Goal: Transaction & Acquisition: Purchase product/service

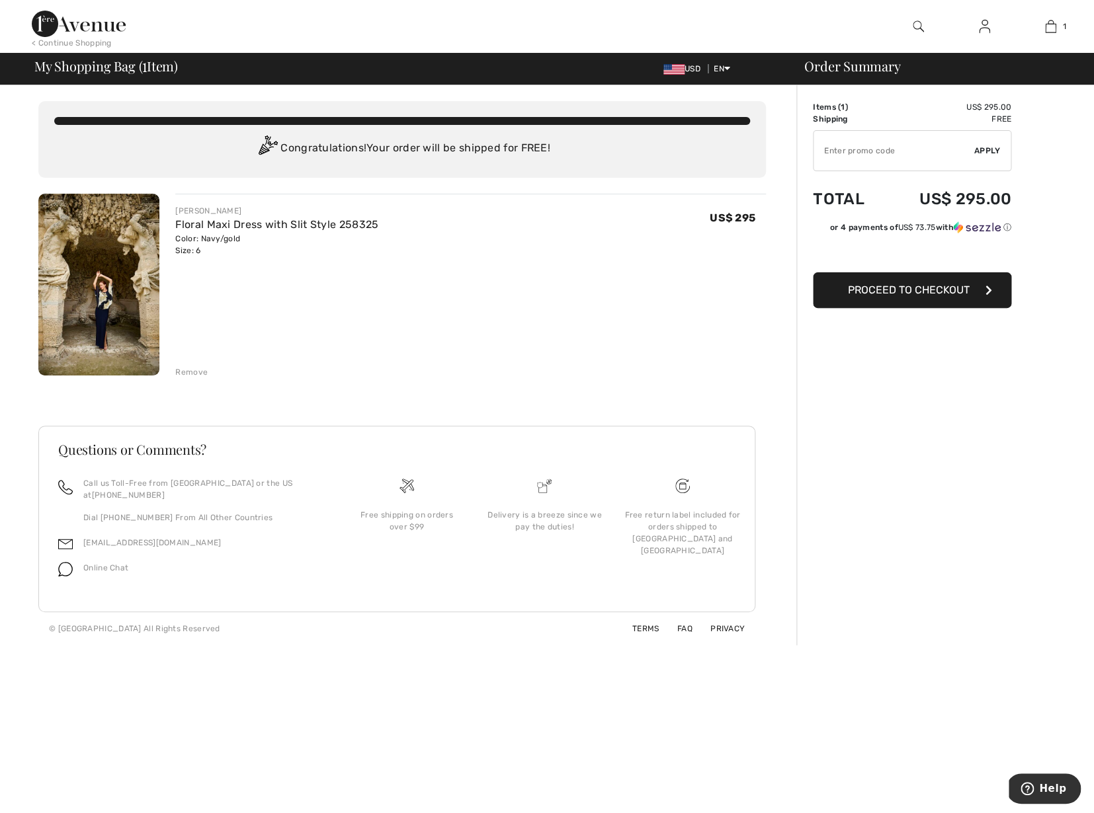
click at [927, 292] on span "Proceed to Checkout" at bounding box center [909, 290] width 122 height 13
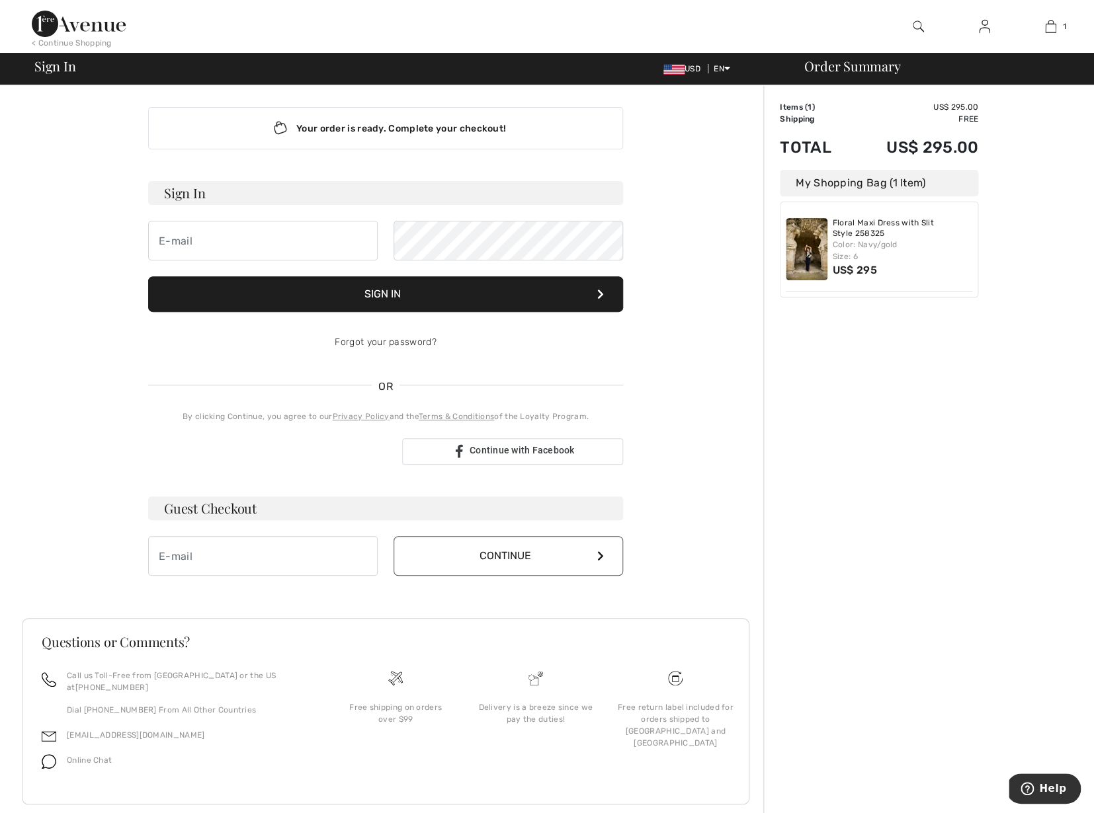
scroll to position [5, 0]
click at [177, 241] on input "email" at bounding box center [262, 240] width 229 height 40
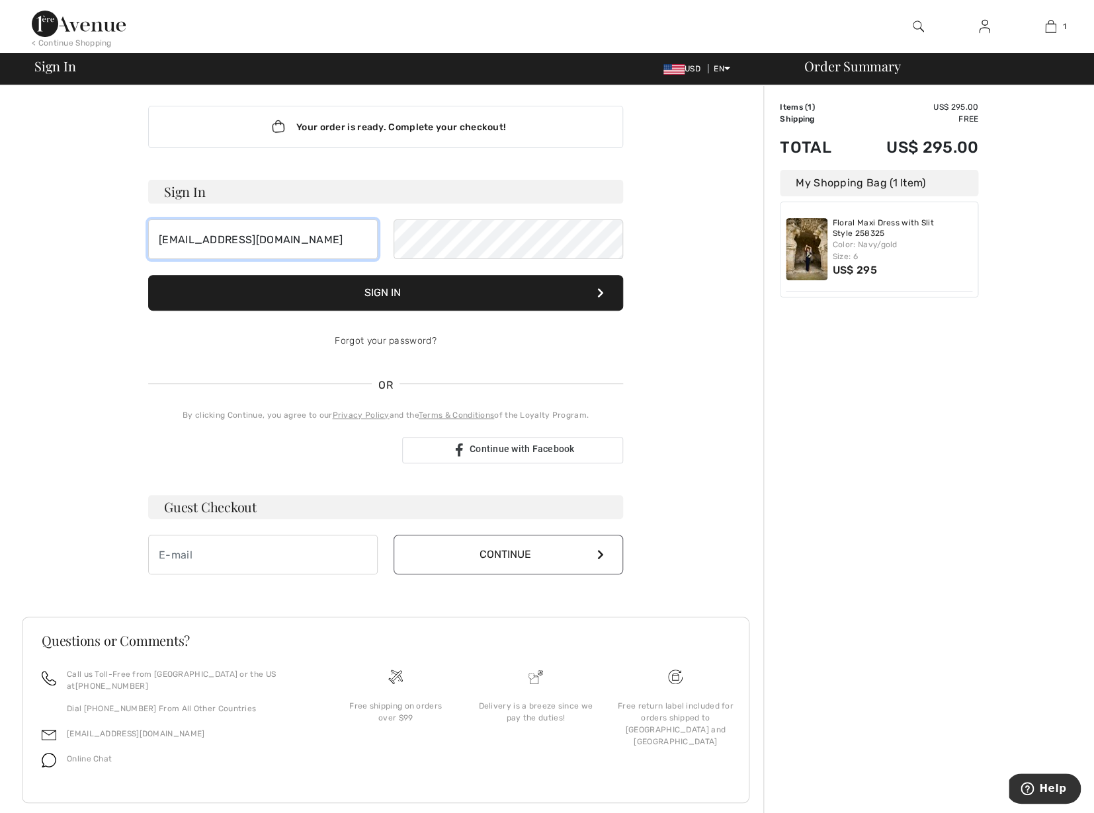
scroll to position [5, 0]
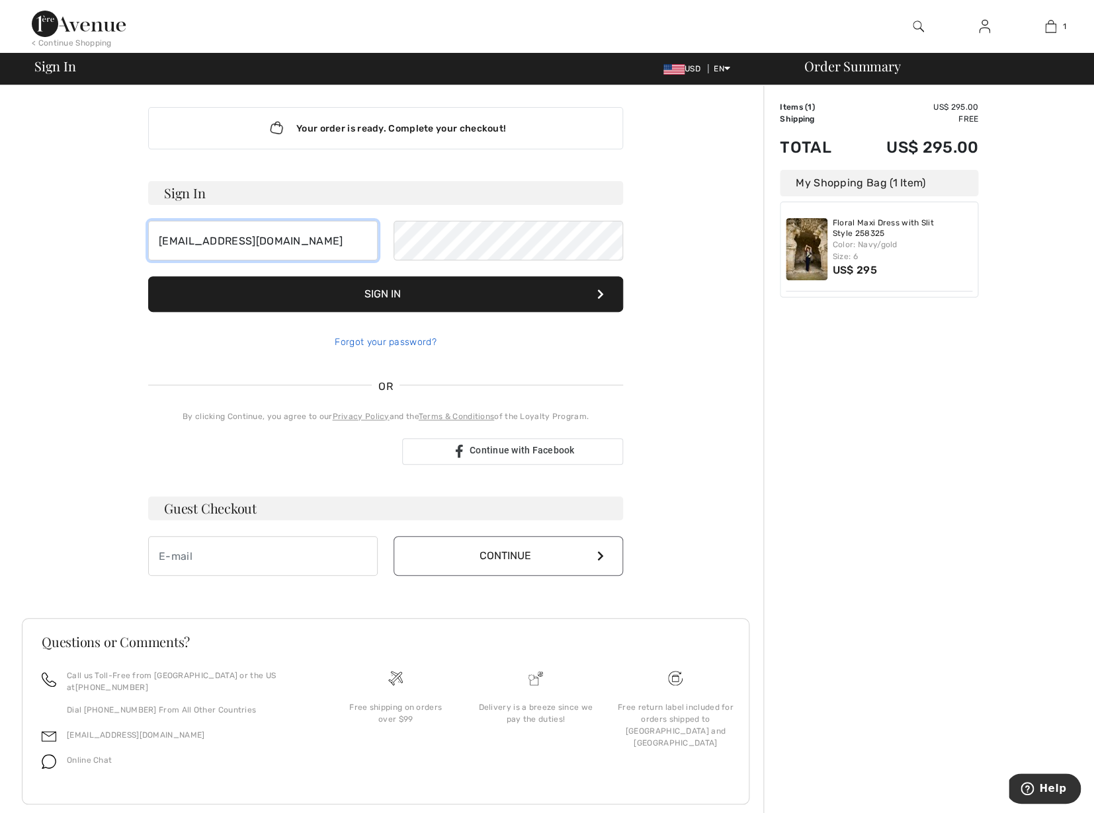
type input "[EMAIL_ADDRESS][DOMAIN_NAME]"
click at [421, 344] on link "Forgot your password?" at bounding box center [385, 342] width 101 height 11
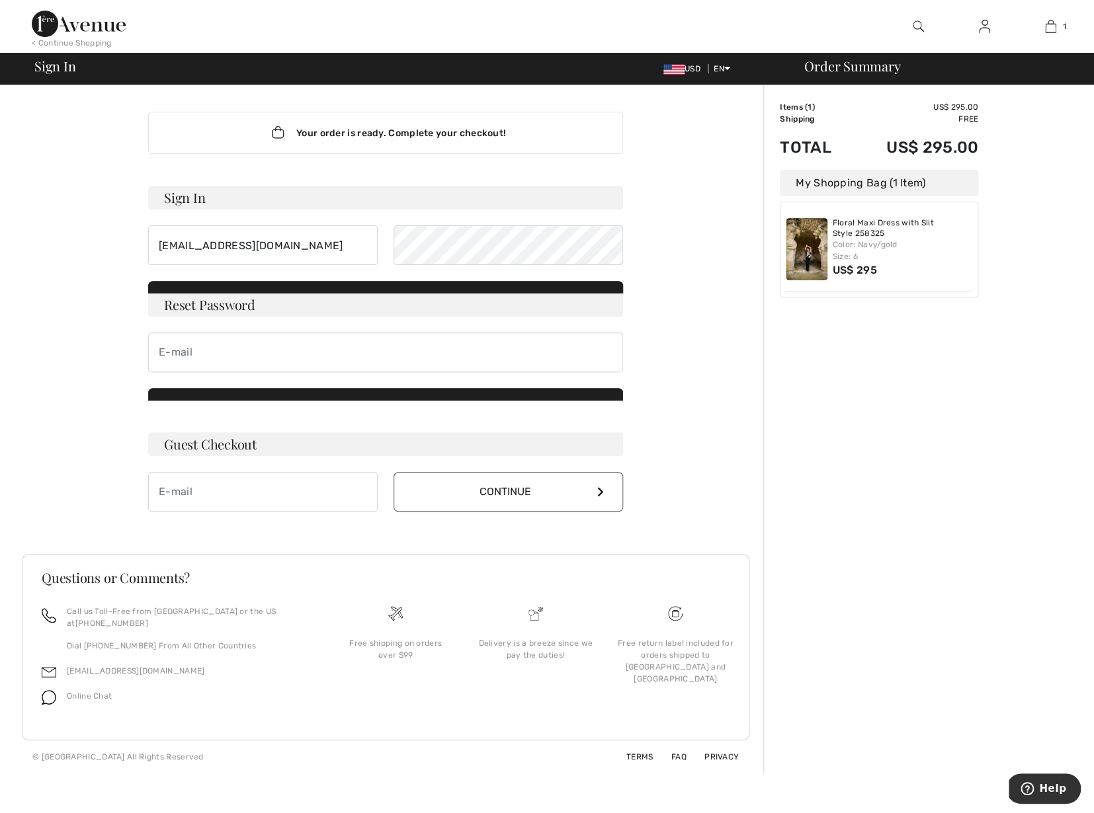
scroll to position [0, 0]
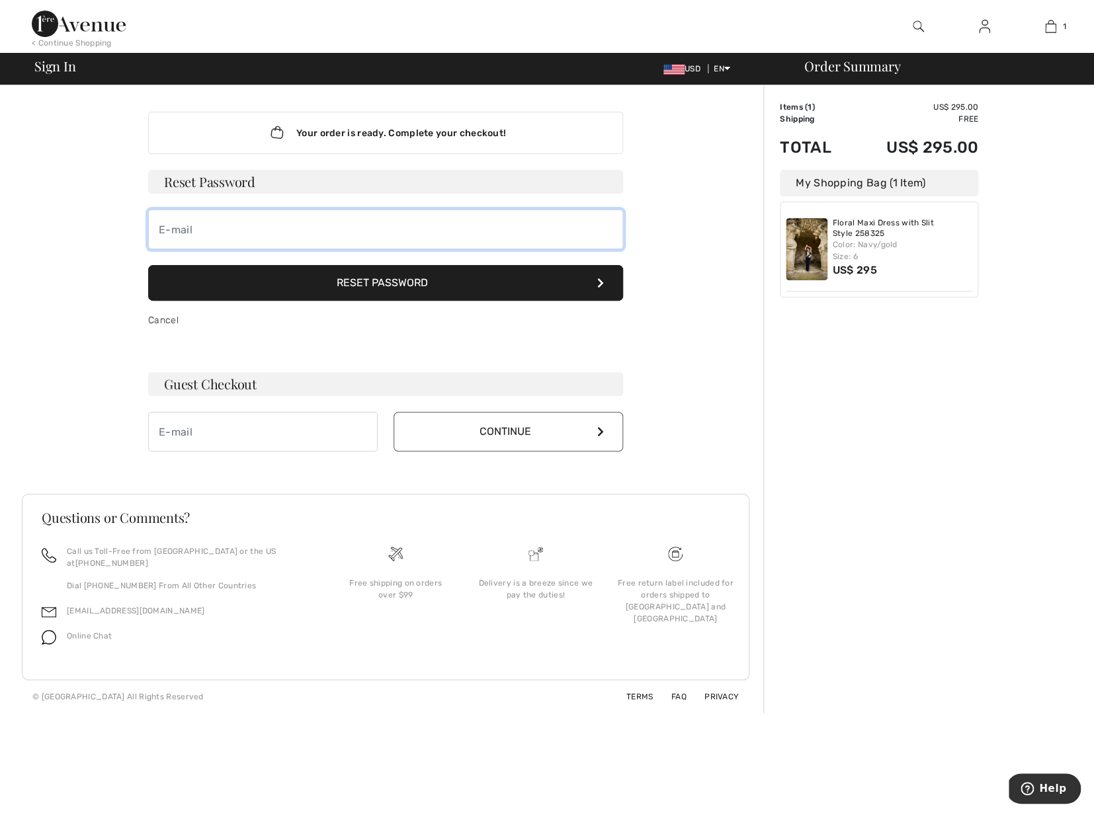
click at [161, 224] on input "email" at bounding box center [385, 230] width 475 height 40
click at [432, 280] on button "Reset Password" at bounding box center [385, 283] width 475 height 36
drag, startPoint x: 261, startPoint y: 229, endPoint x: 134, endPoint y: 225, distance: 127.0
click at [148, 226] on input "[EMAIL_ADDRESS][DOMAIN_NAME]" at bounding box center [385, 230] width 475 height 40
type input "cs2camelot@aol.com"
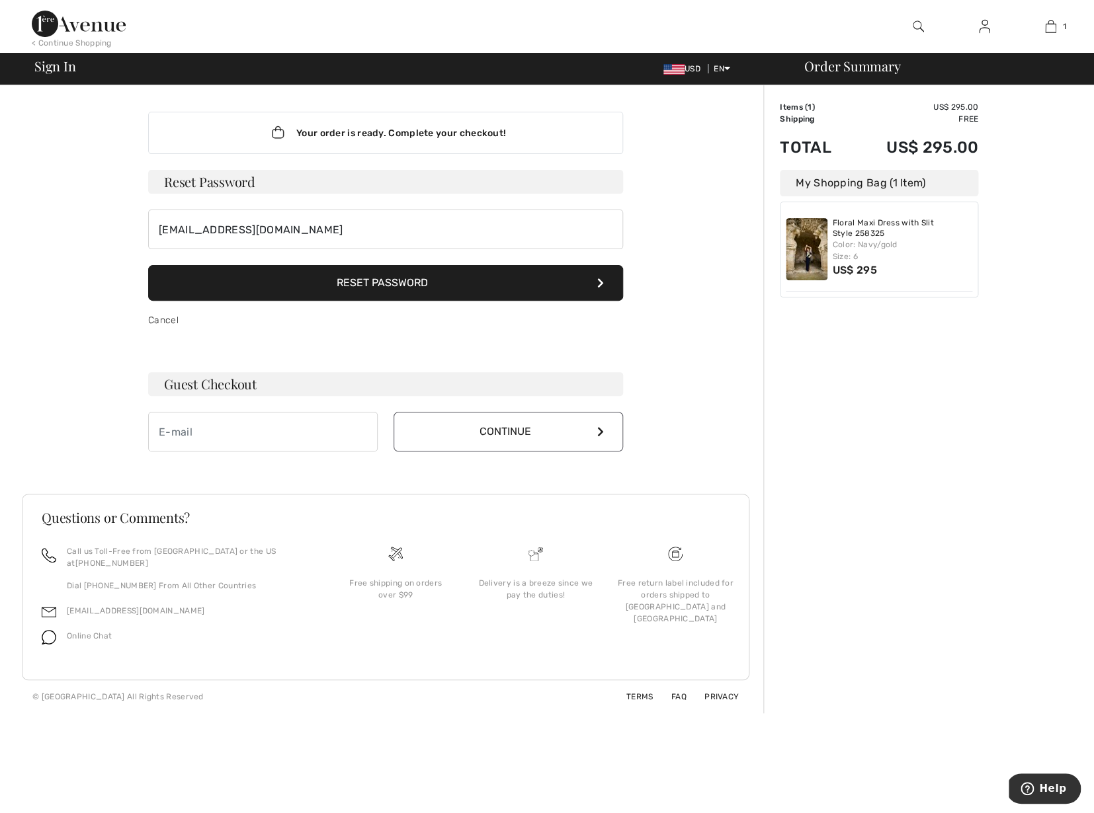
click at [384, 284] on button "Reset Password" at bounding box center [385, 283] width 475 height 36
click at [1050, 787] on span "Help" at bounding box center [1052, 789] width 27 height 12
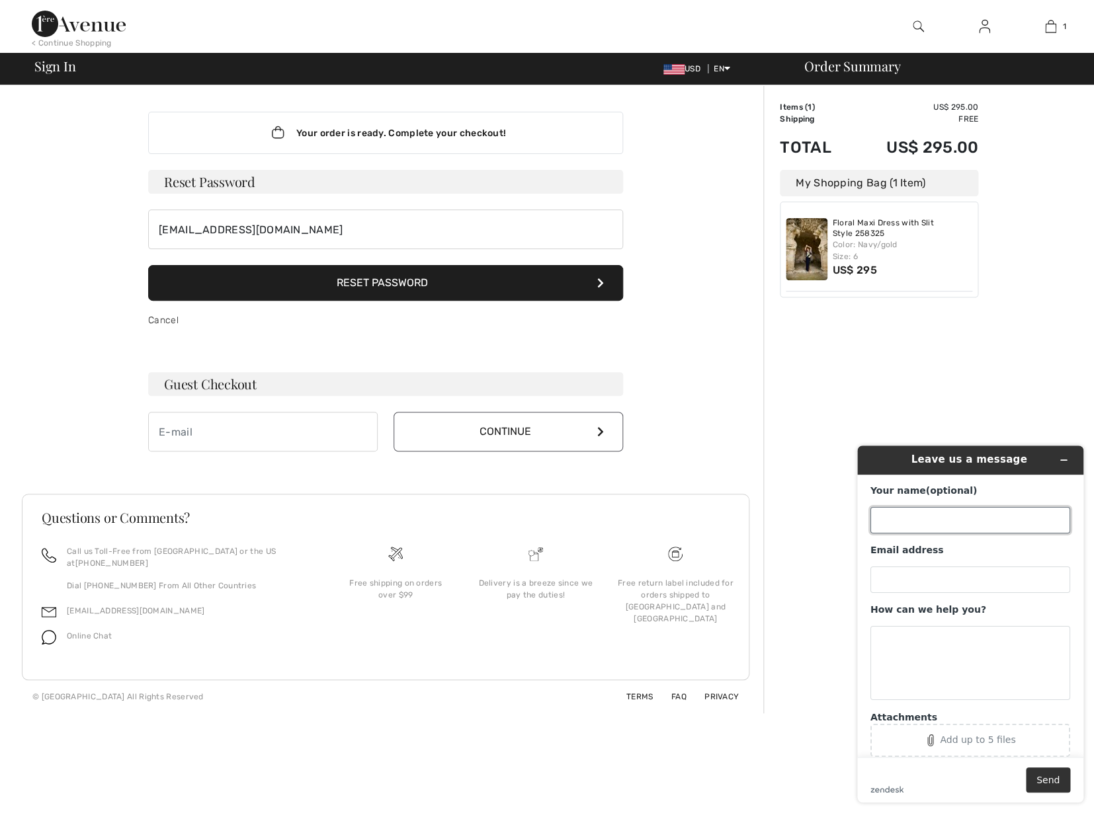
click at [895, 528] on input "Your name (optional)" at bounding box center [970, 520] width 200 height 26
type input "[PERSON_NAME]"
click at [879, 577] on input "Email address" at bounding box center [970, 580] width 200 height 26
type input "cakole@gmail.com"
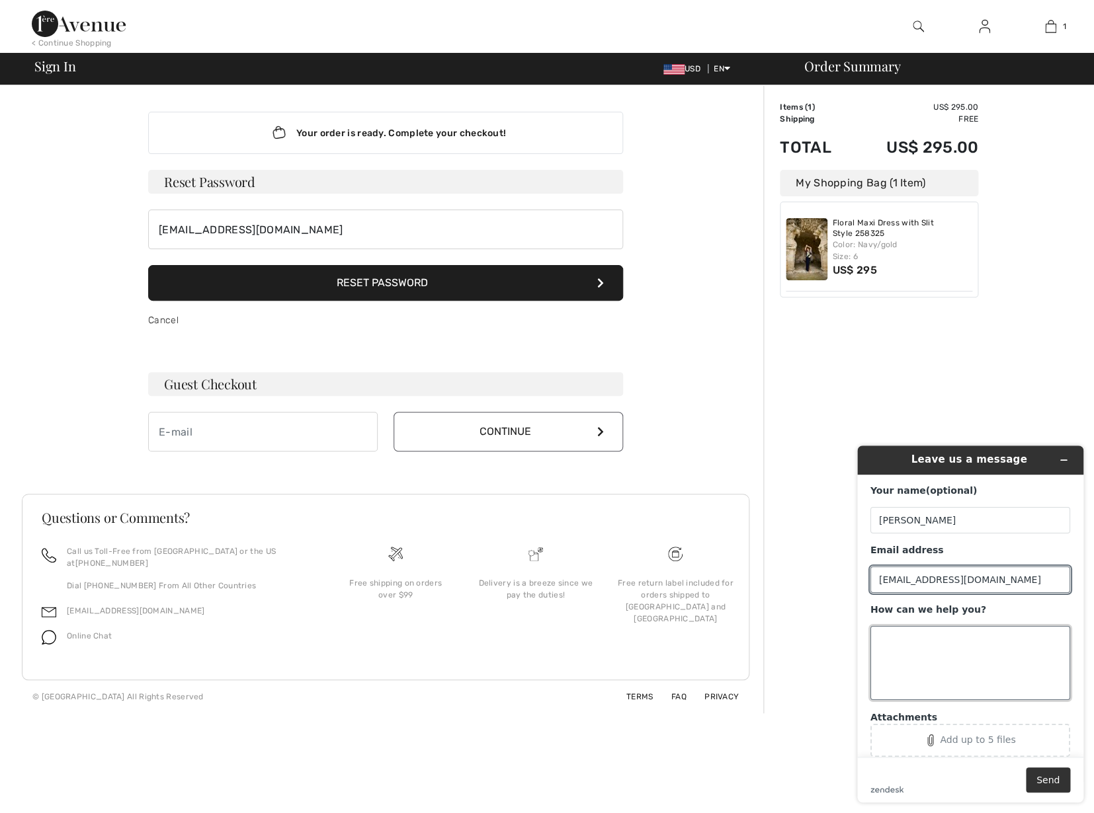
drag, startPoint x: 880, startPoint y: 639, endPoint x: 966, endPoint y: 659, distance: 88.1
click at [881, 639] on textarea "How can we help you?" at bounding box center [970, 663] width 200 height 74
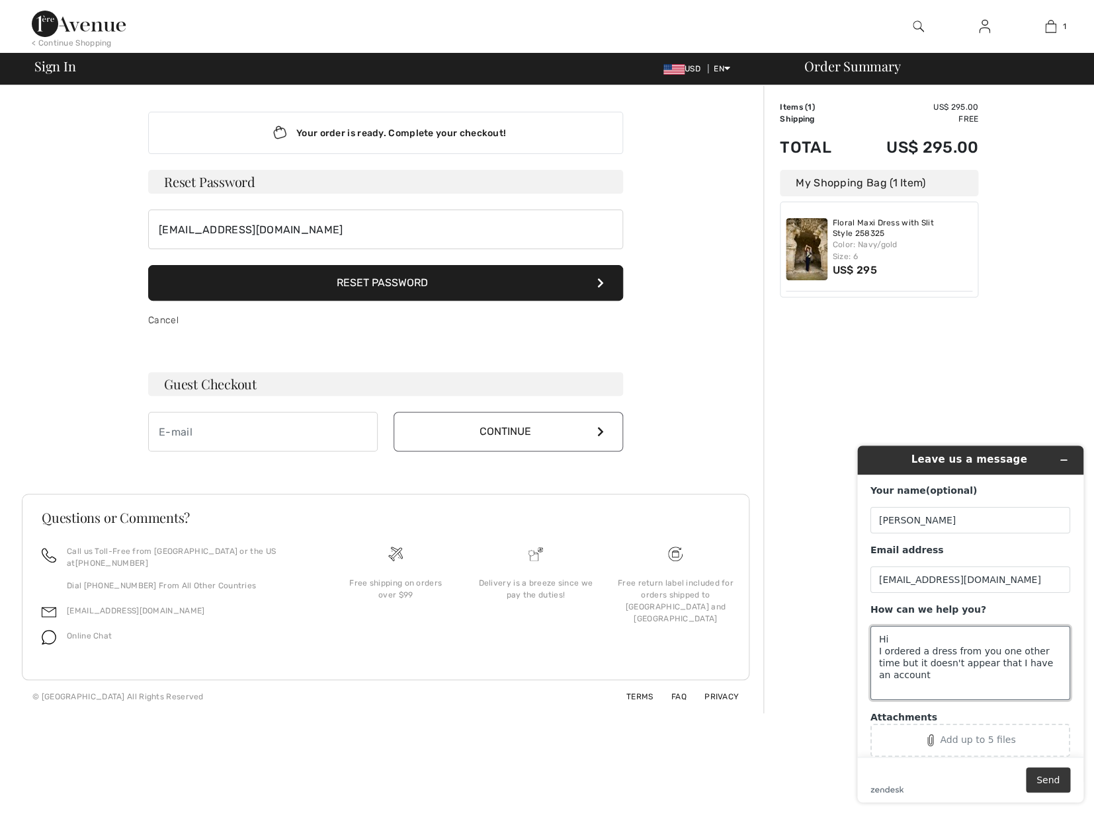
type textarea "Hi I ordered a dress from you one other time but it doesn't appear that I have …"
click at [1045, 776] on button "Send" at bounding box center [1048, 780] width 44 height 25
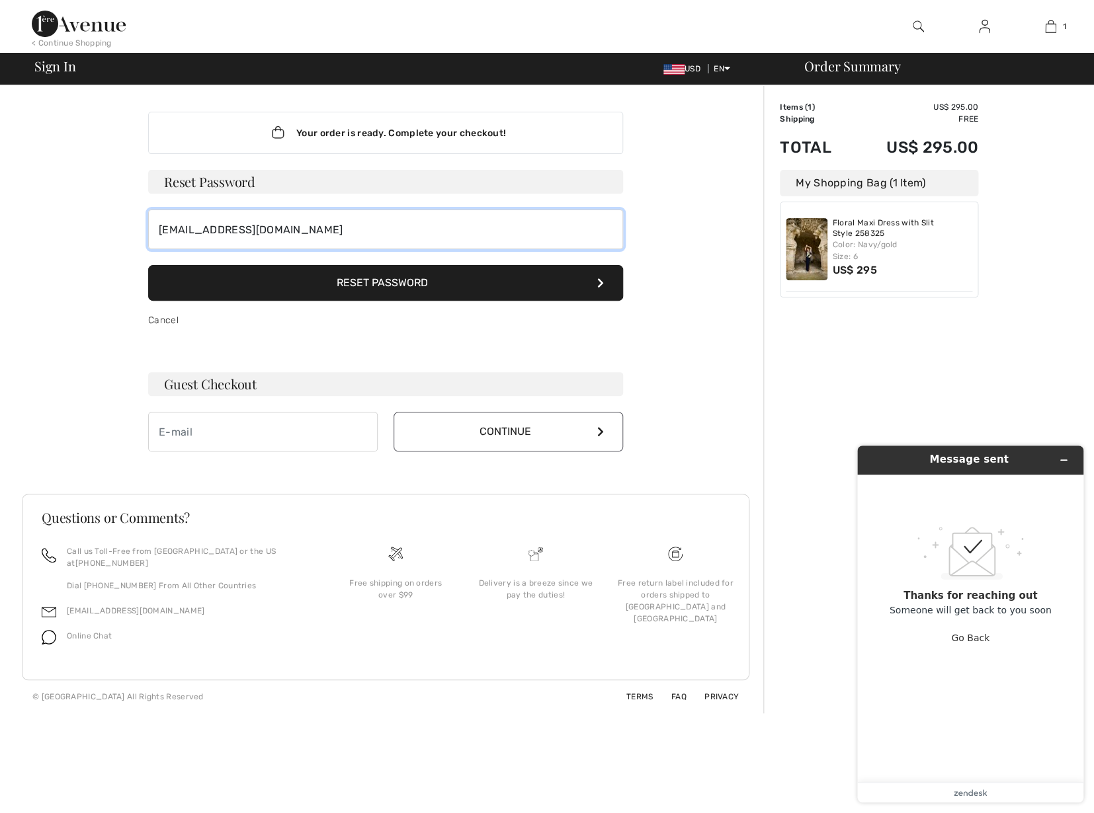
drag, startPoint x: 272, startPoint y: 228, endPoint x: 84, endPoint y: 231, distance: 188.5
click at [148, 228] on input "cs2camelot@aol.com" at bounding box center [385, 230] width 475 height 40
click at [69, 73] on span "Sign In" at bounding box center [54, 66] width 41 height 13
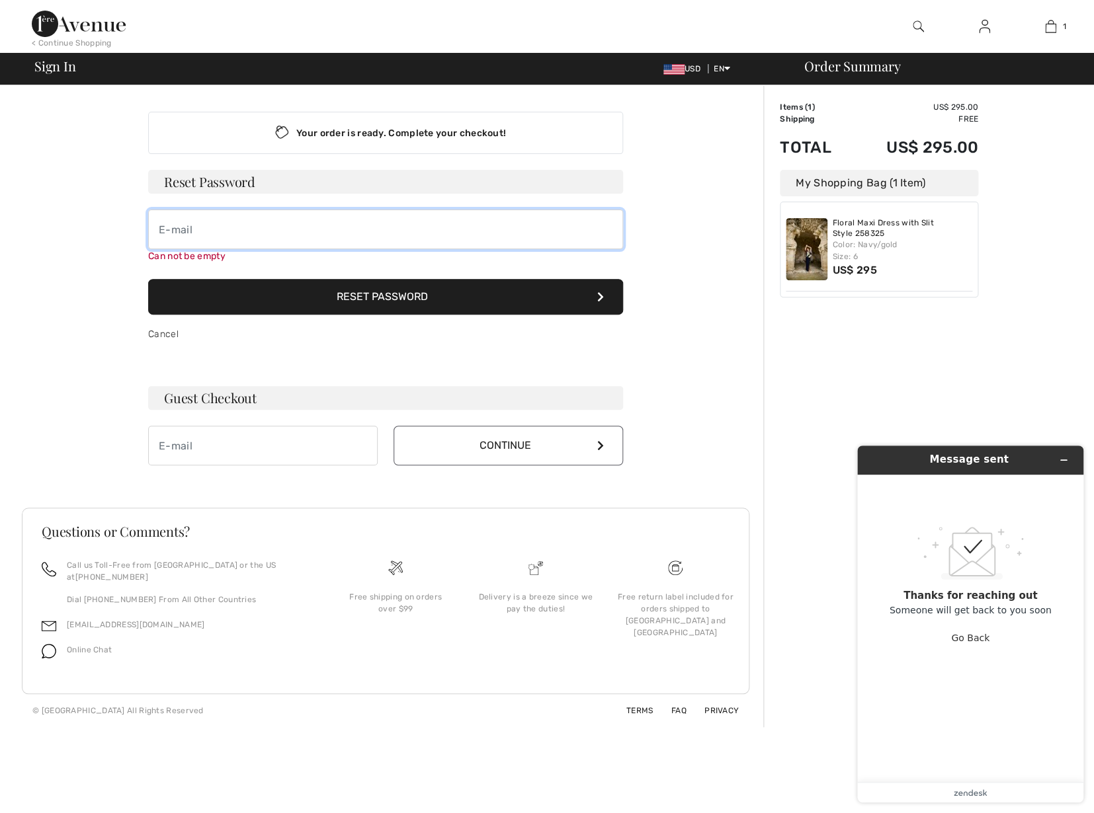
drag, startPoint x: 197, startPoint y: 228, endPoint x: 40, endPoint y: 218, distance: 157.7
click at [148, 218] on input "email" at bounding box center [385, 230] width 475 height 40
click at [264, 229] on input "[EMAIL_ADDRESS][DOMAIN_NAME]" at bounding box center [385, 230] width 475 height 40
type input "[EMAIL_ADDRESS][DOMAIN_NAME]"
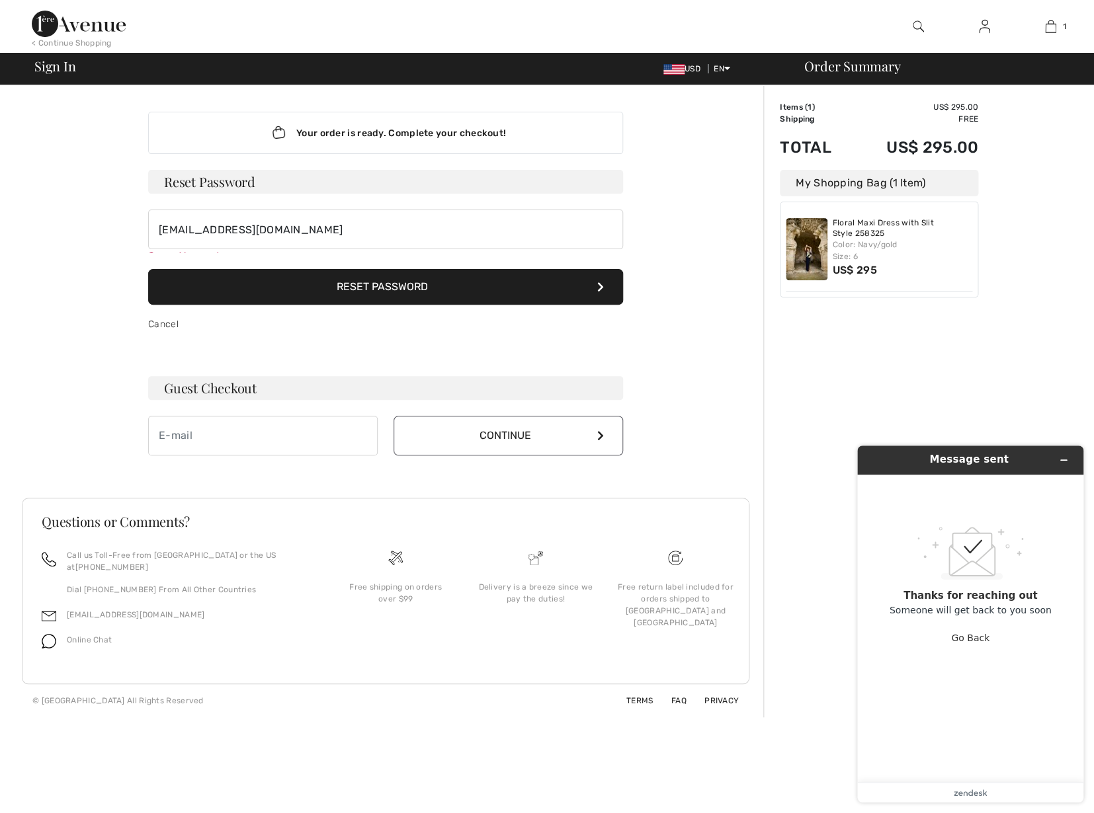
click at [408, 300] on button "Reset Password" at bounding box center [385, 287] width 475 height 36
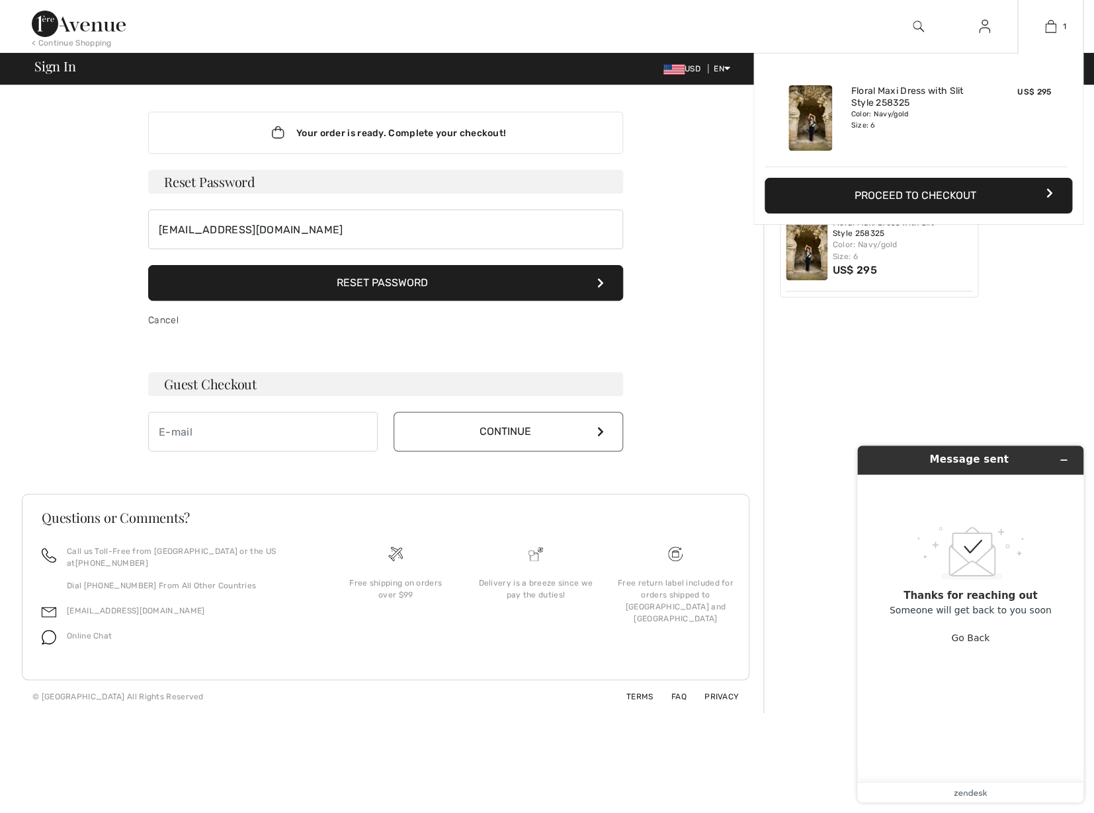
click at [958, 192] on button "Proceed to Checkout" at bounding box center [917, 196] width 307 height 36
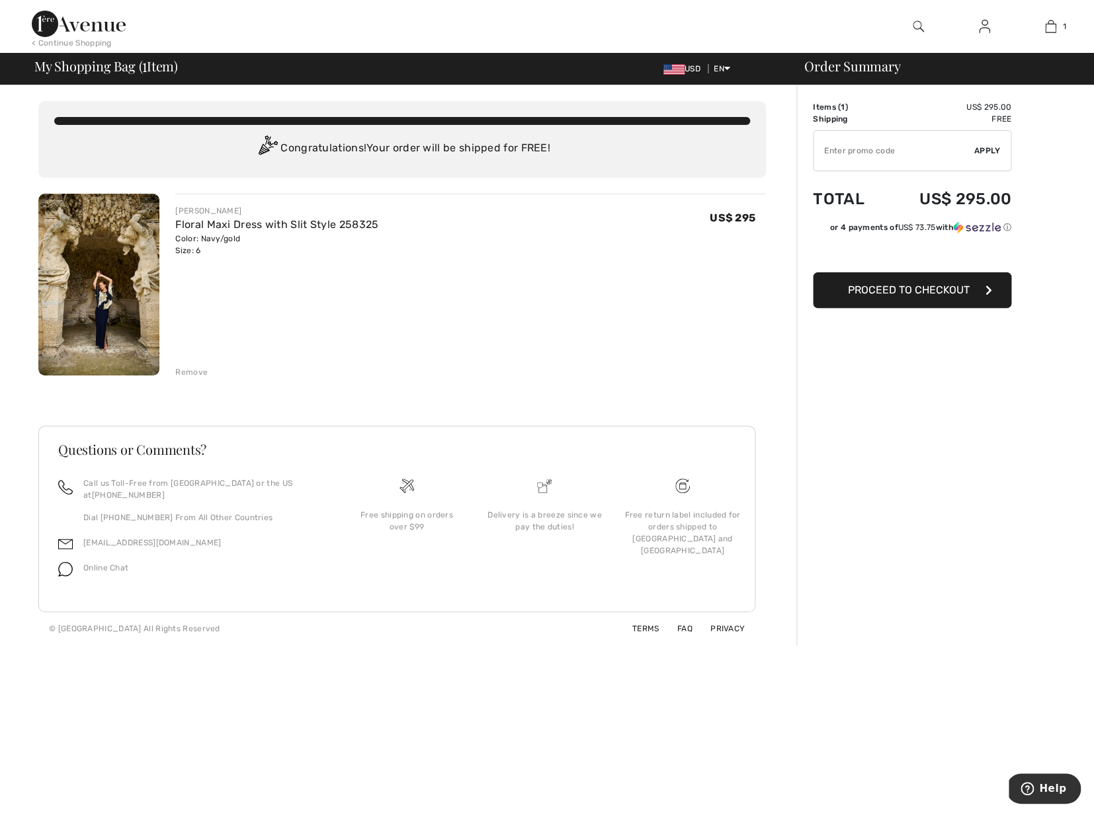
click at [894, 290] on span "Proceed to Checkout" at bounding box center [909, 290] width 122 height 13
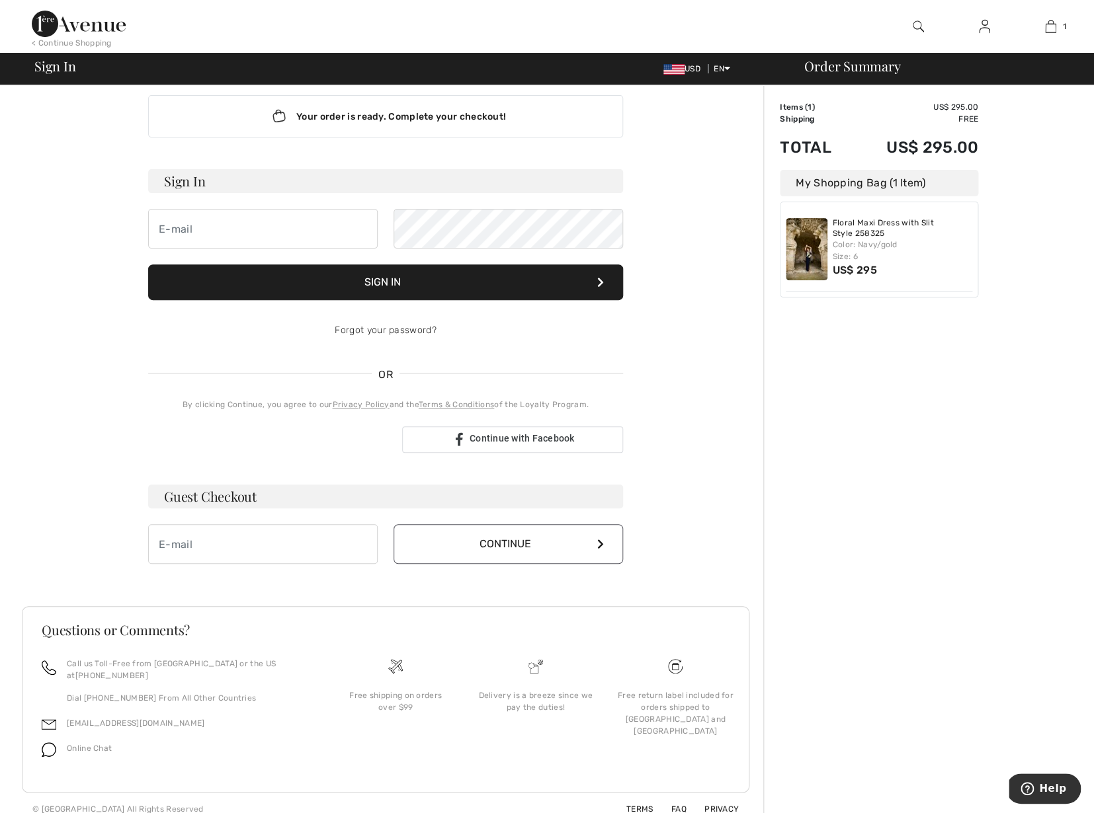
scroll to position [17, 0]
click at [194, 544] on input "email" at bounding box center [262, 544] width 229 height 40
type input "cakole@gmail.com"
click at [602, 544] on icon at bounding box center [600, 543] width 7 height 11
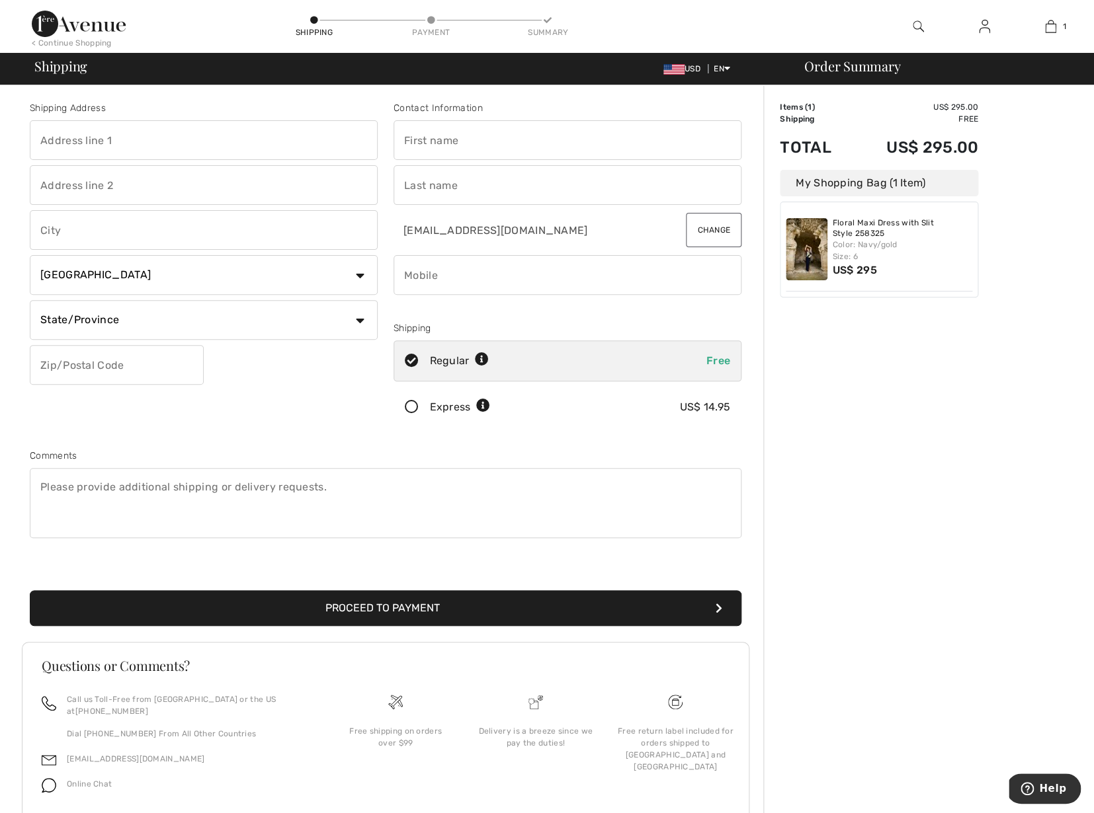
click at [130, 141] on input "text" at bounding box center [204, 140] width 348 height 40
type input "[STREET_ADDRESS][PERSON_NAME]"
type input "Monte Sereno"
select select "US"
type input "95030"
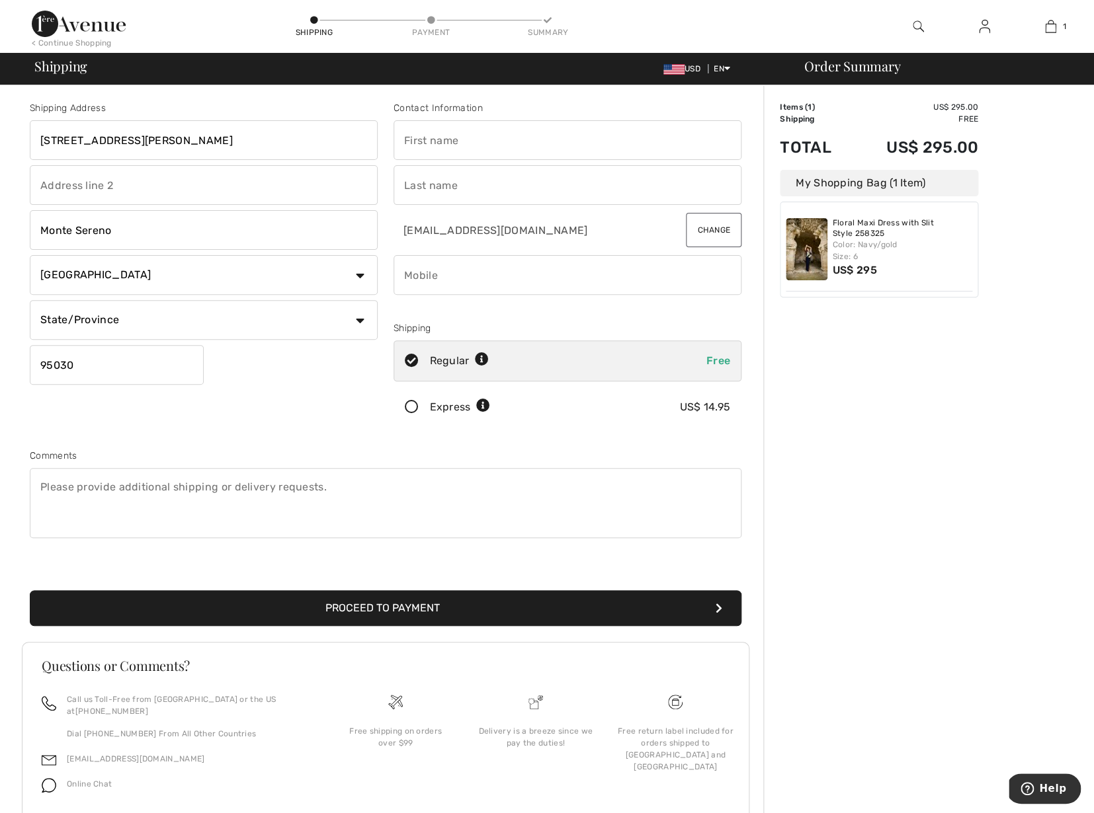
type input "[PERSON_NAME]"
type input "Kole"
type input "4082027647"
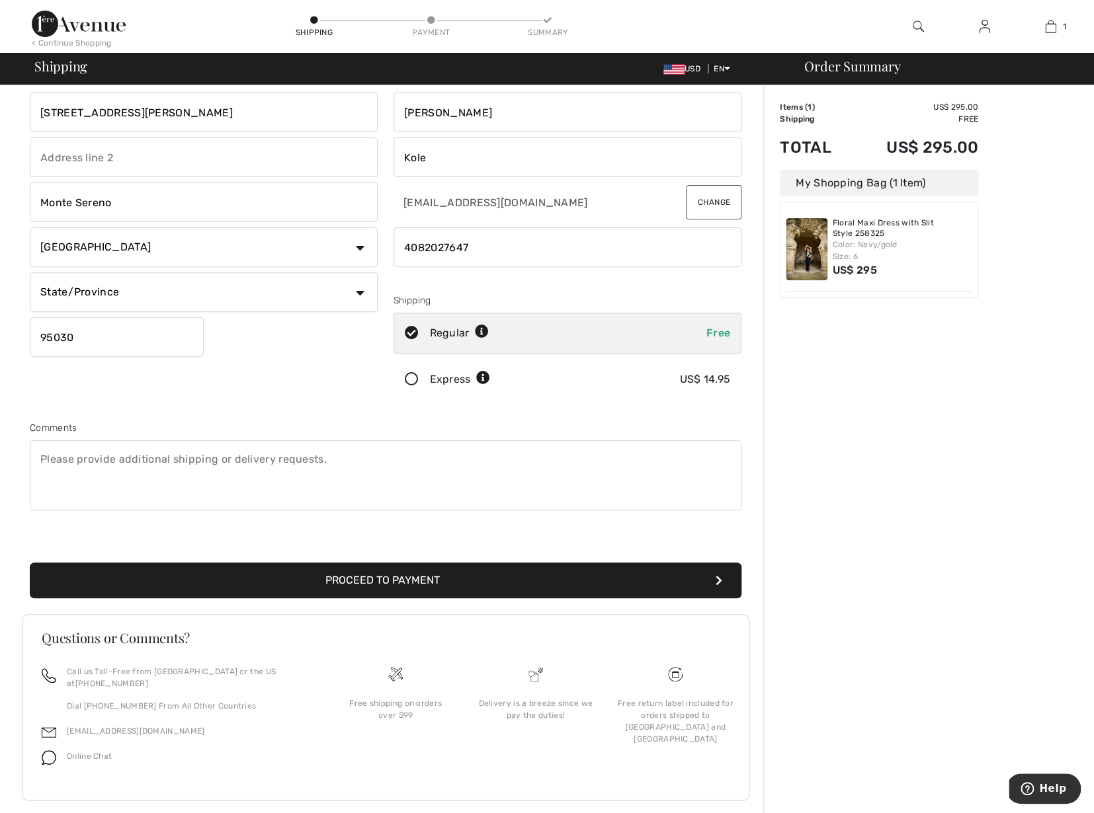
scroll to position [34, 0]
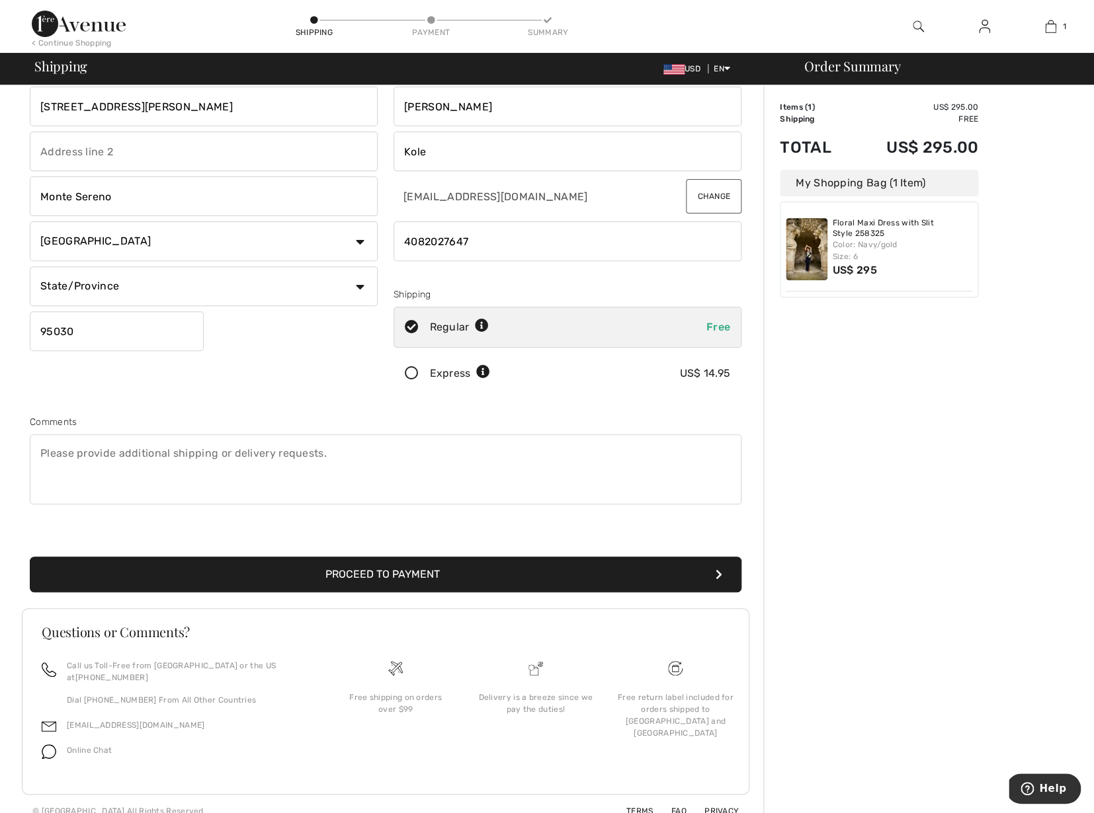
click at [430, 576] on button "Proceed to Payment" at bounding box center [385, 575] width 711 height 36
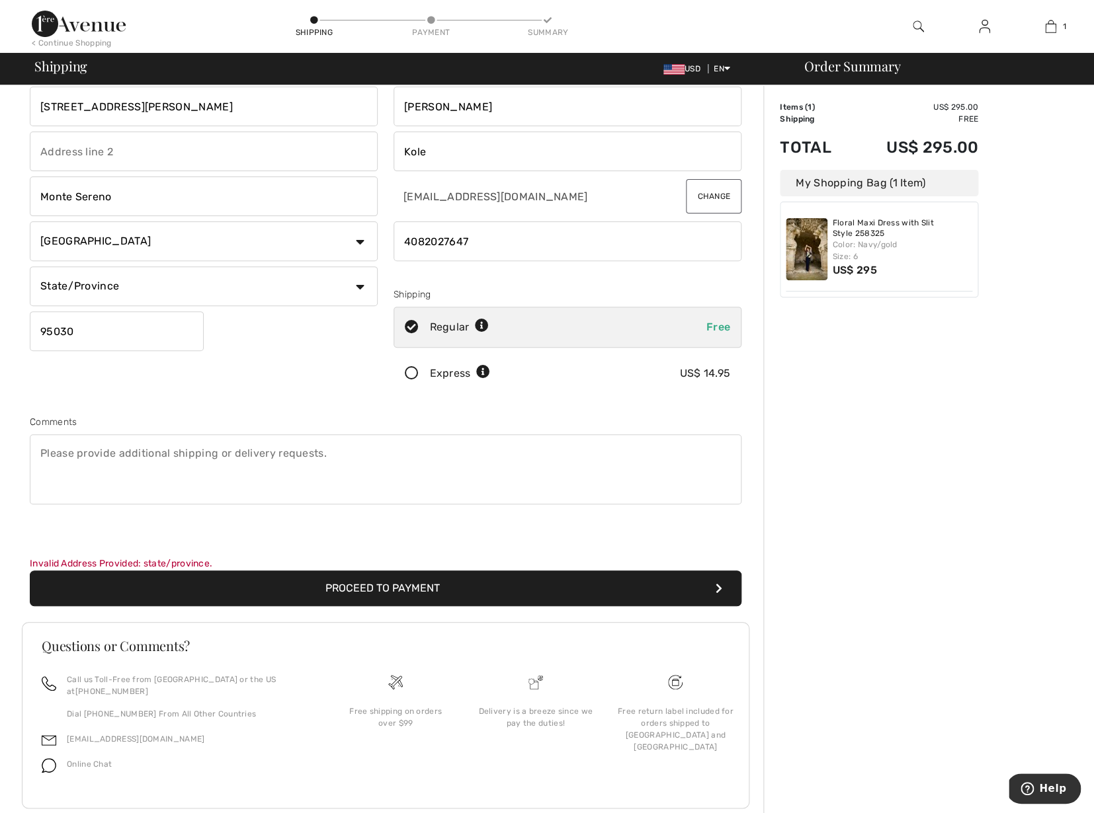
click at [30, 266] on select "State/Province Alabama Alaska American Samoa Arizona Arkansas California Colora…" at bounding box center [204, 286] width 348 height 40
select select "CA"
click option "California" at bounding box center [0, 0] width 0 height 0
click at [397, 583] on button "Proceed to Payment" at bounding box center [385, 588] width 711 height 36
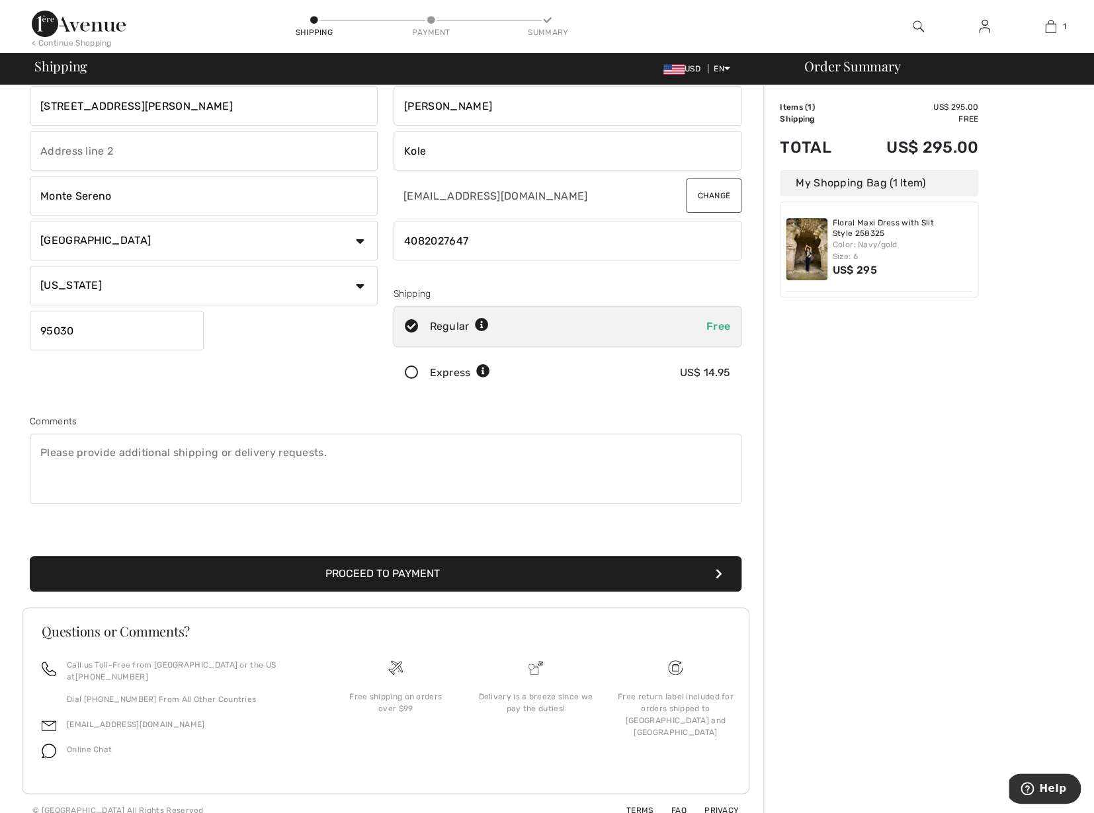
scroll to position [34, 0]
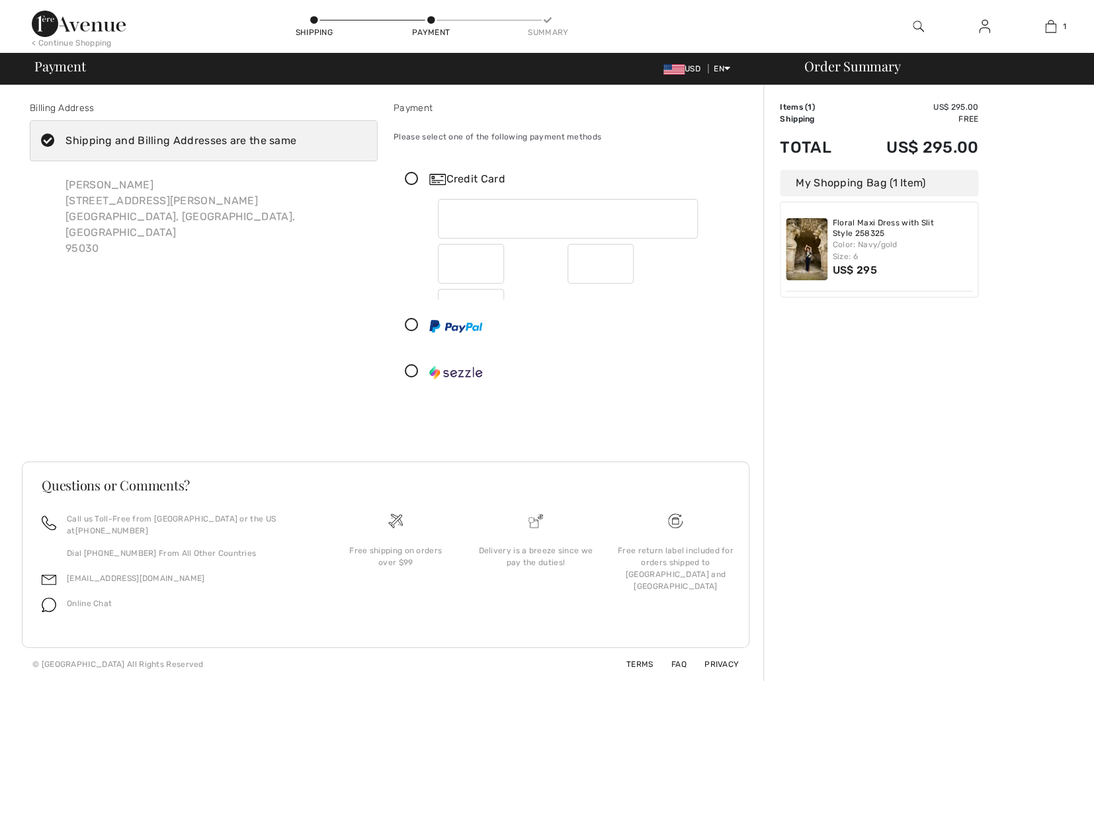
checkbox input "true"
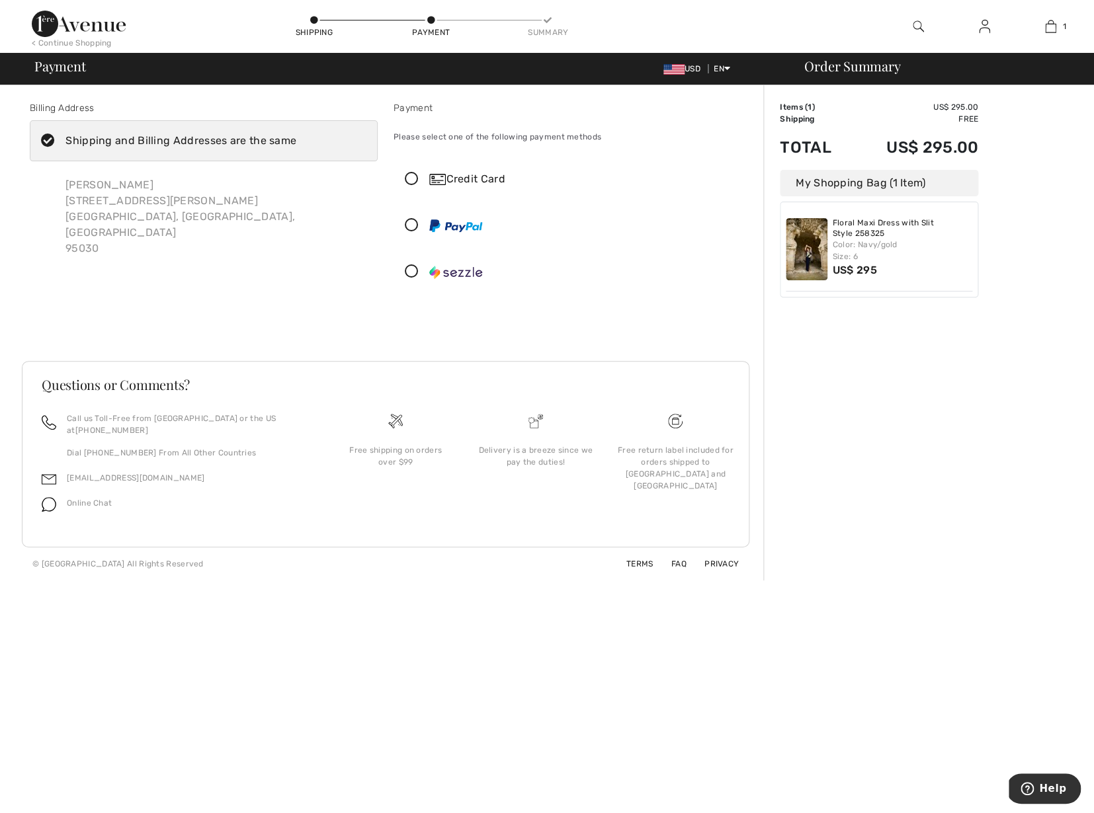
click at [412, 180] on icon at bounding box center [411, 180] width 35 height 14
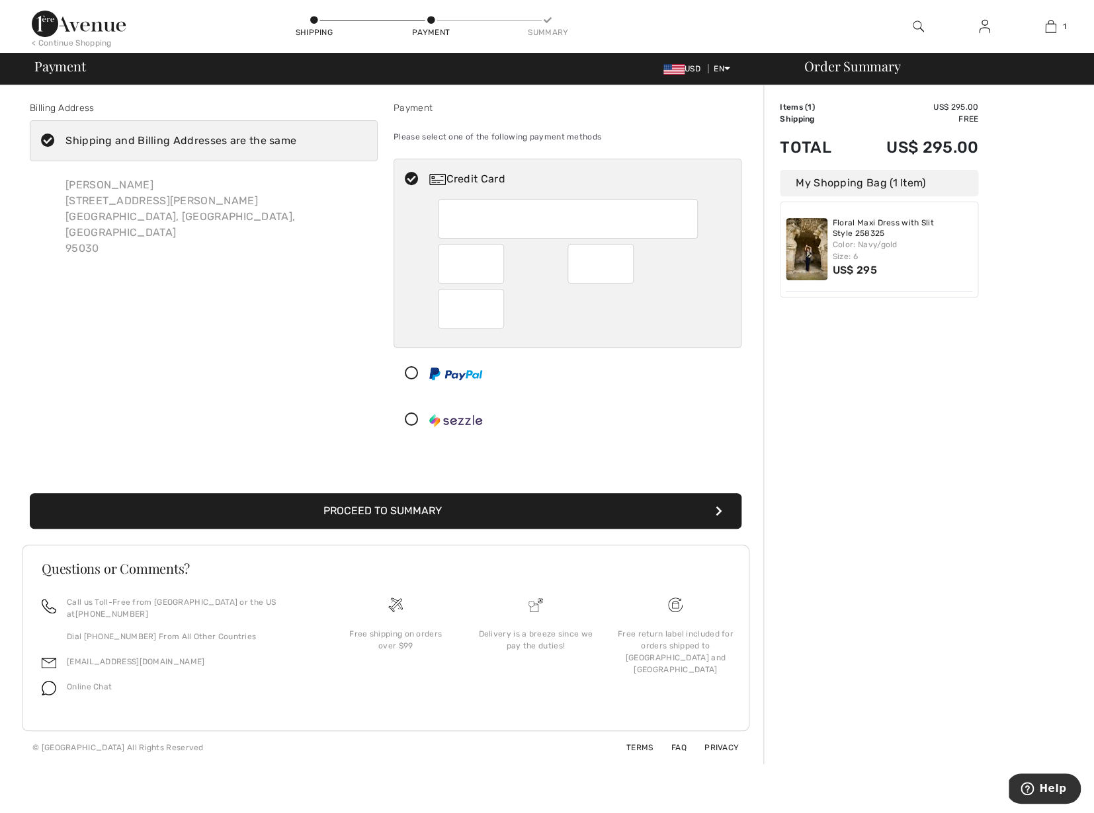
click at [421, 508] on button "Proceed to Summary" at bounding box center [385, 511] width 711 height 36
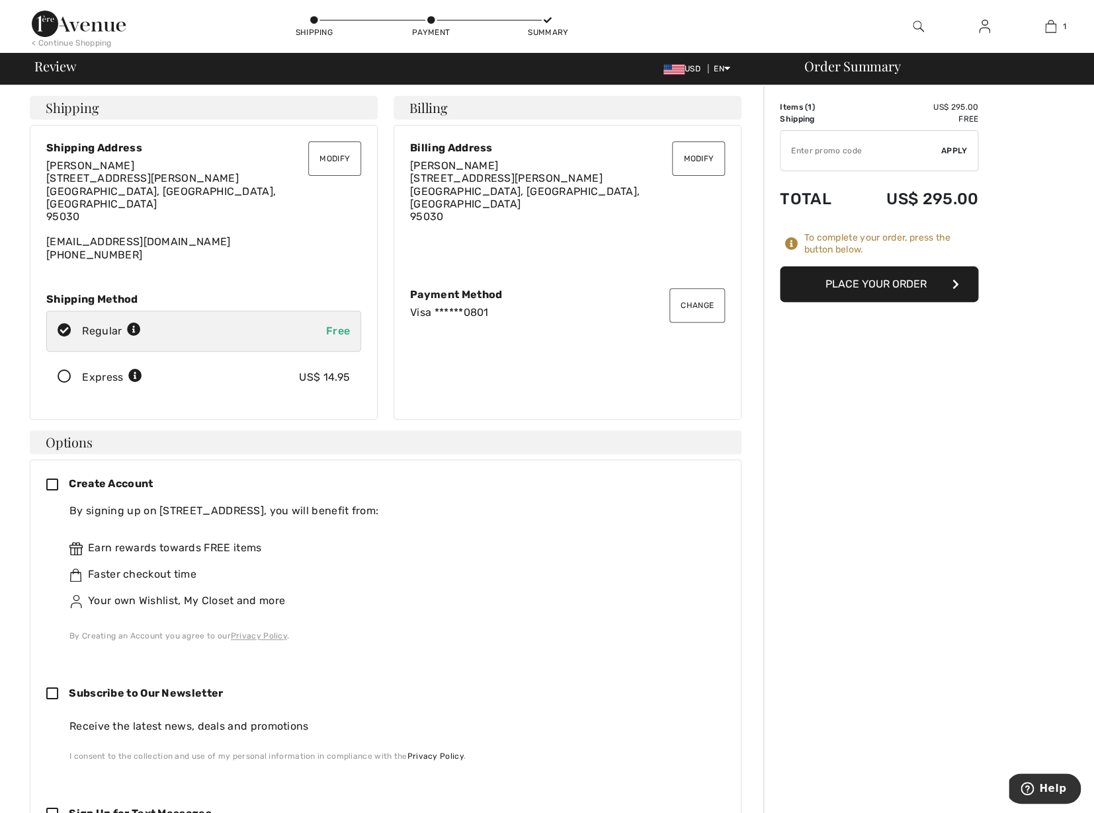
click at [888, 282] on button "Place Your Order" at bounding box center [879, 284] width 198 height 36
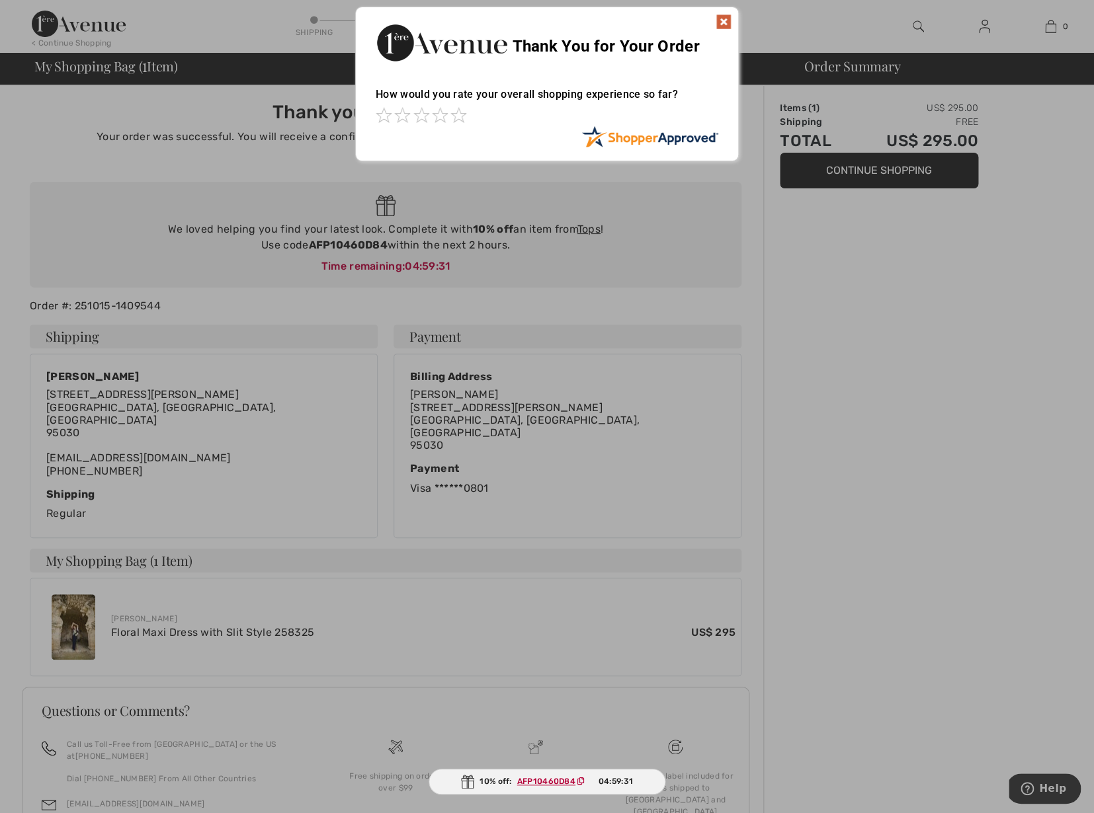
click at [727, 20] on img at bounding box center [723, 22] width 16 height 16
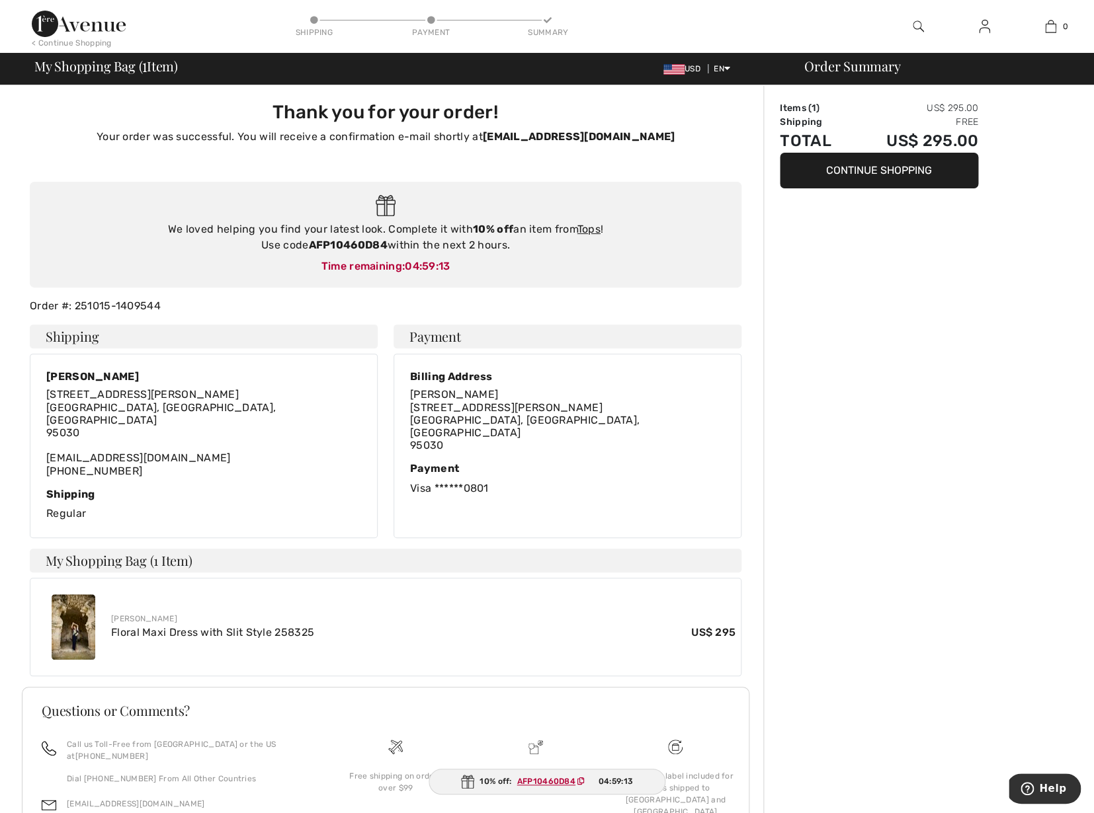
click at [101, 44] on div "< Continue Shopping" at bounding box center [72, 43] width 80 height 12
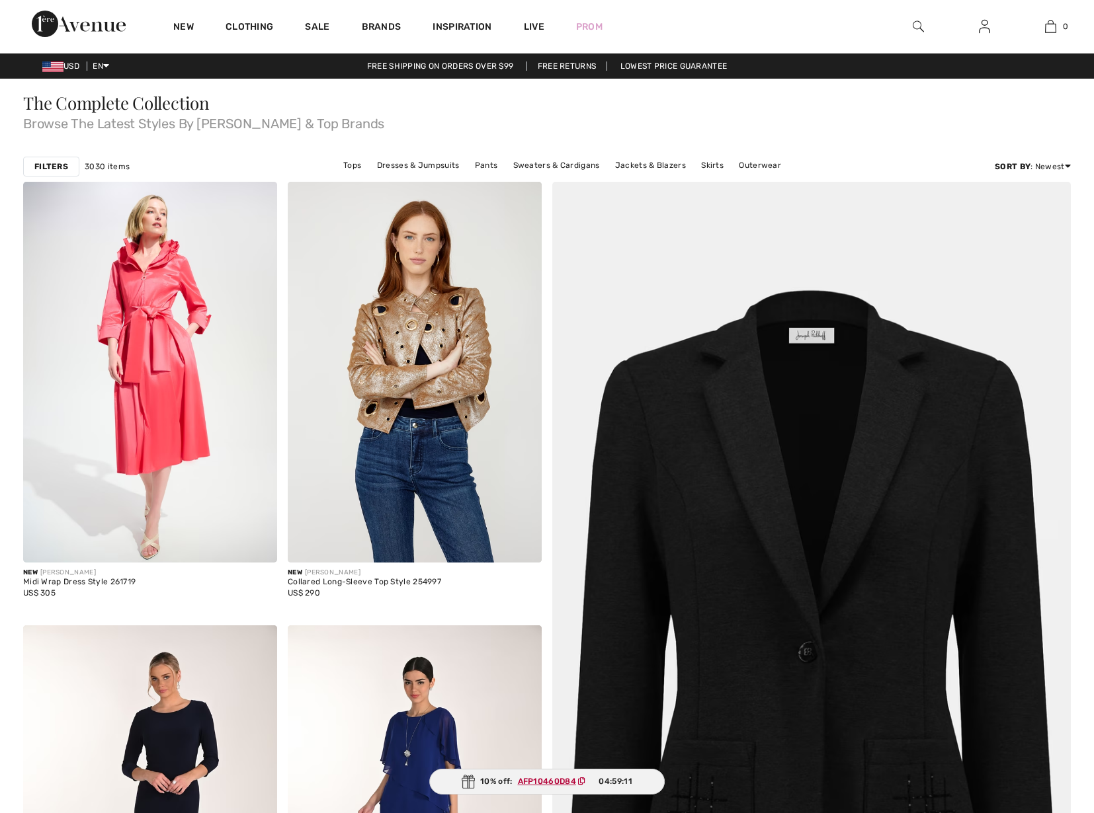
checkbox input "true"
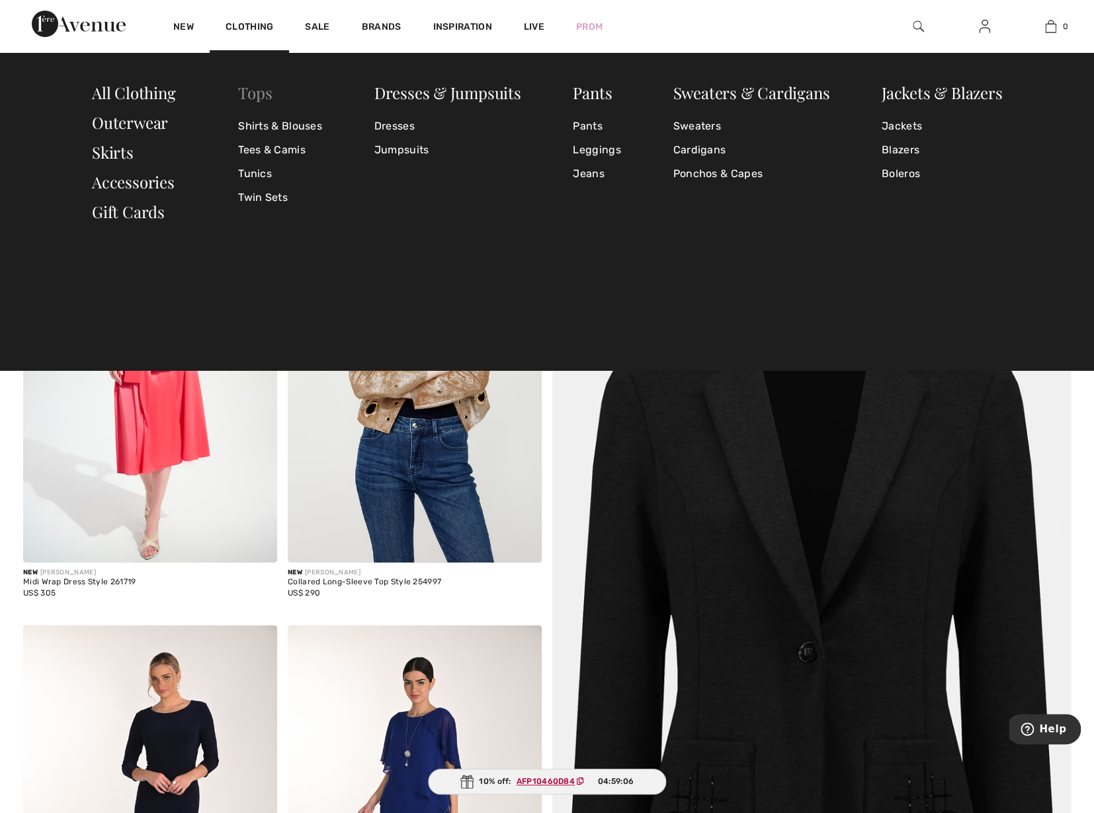
click at [261, 93] on link "Tops" at bounding box center [255, 92] width 34 height 21
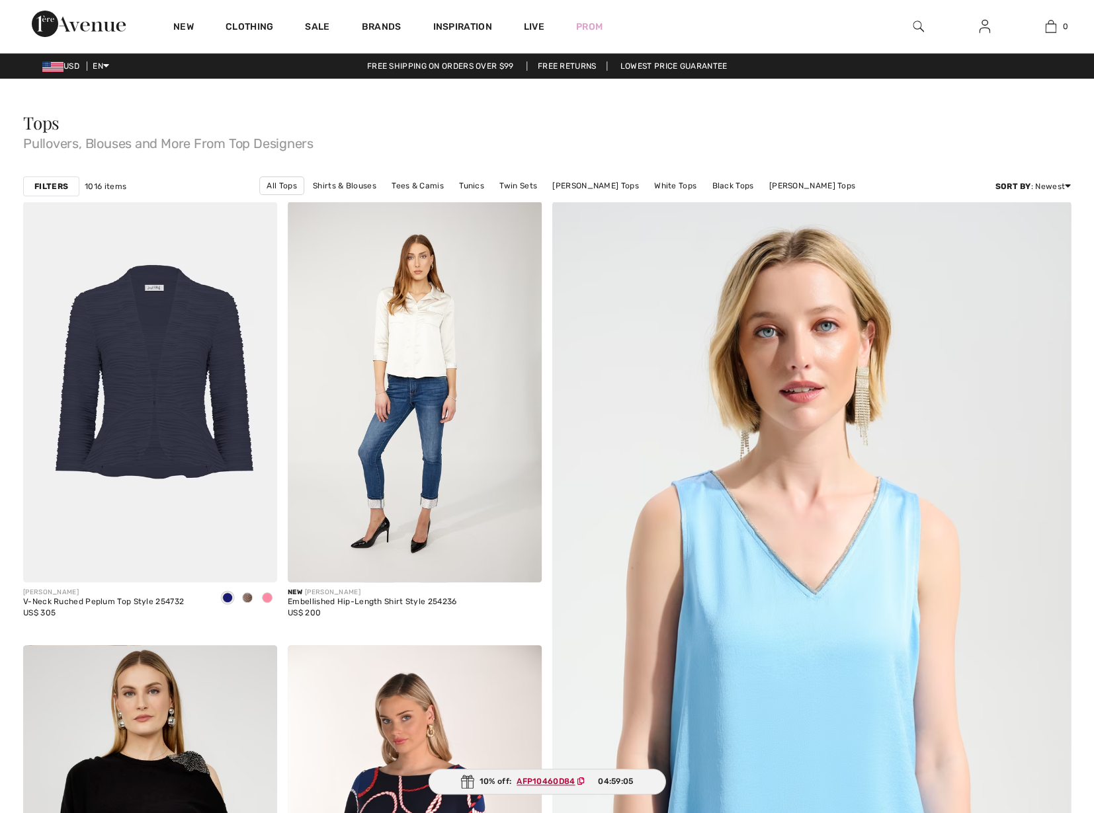
checkbox input "true"
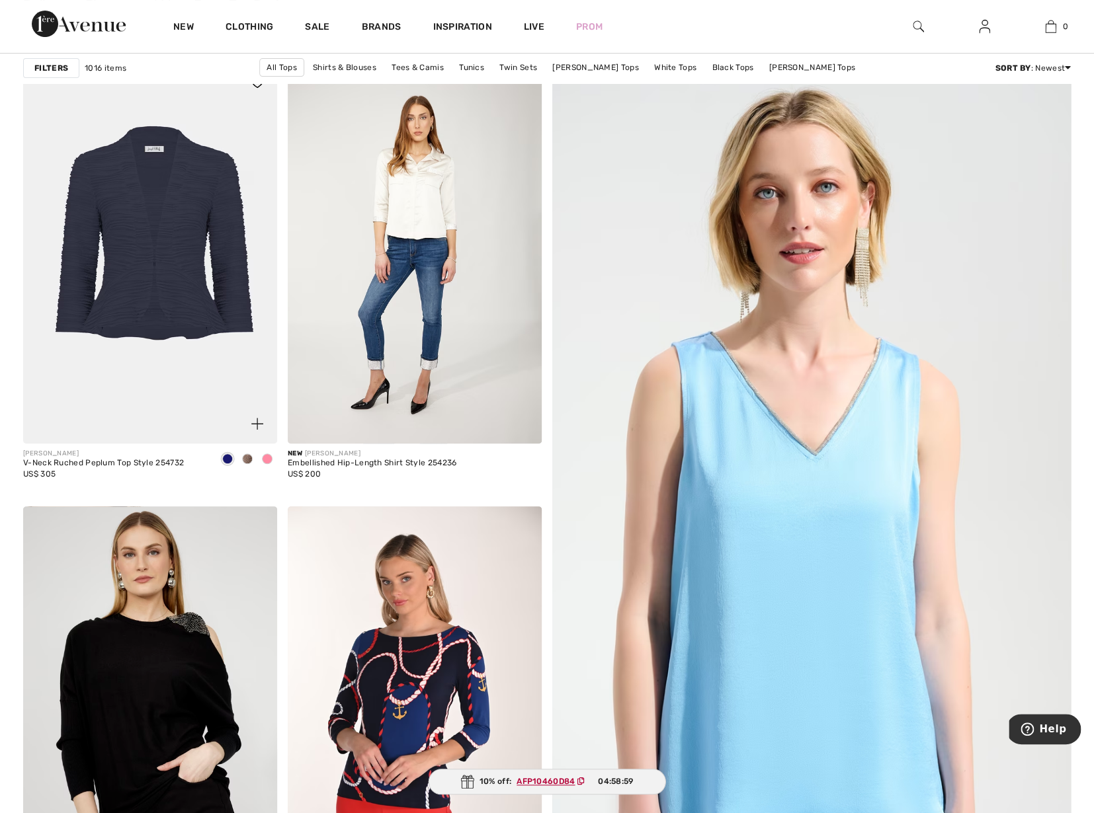
scroll to position [140, 0]
click at [249, 459] on span at bounding box center [247, 458] width 11 height 11
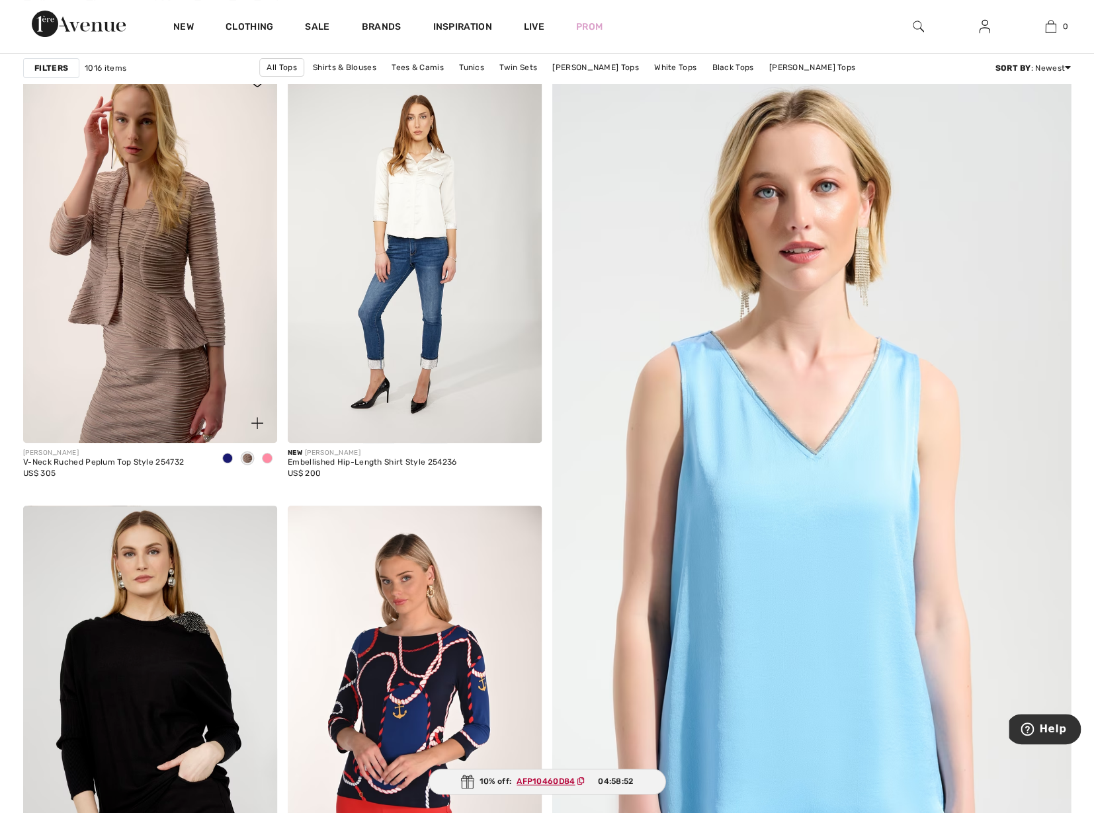
click at [269, 459] on span at bounding box center [267, 458] width 11 height 11
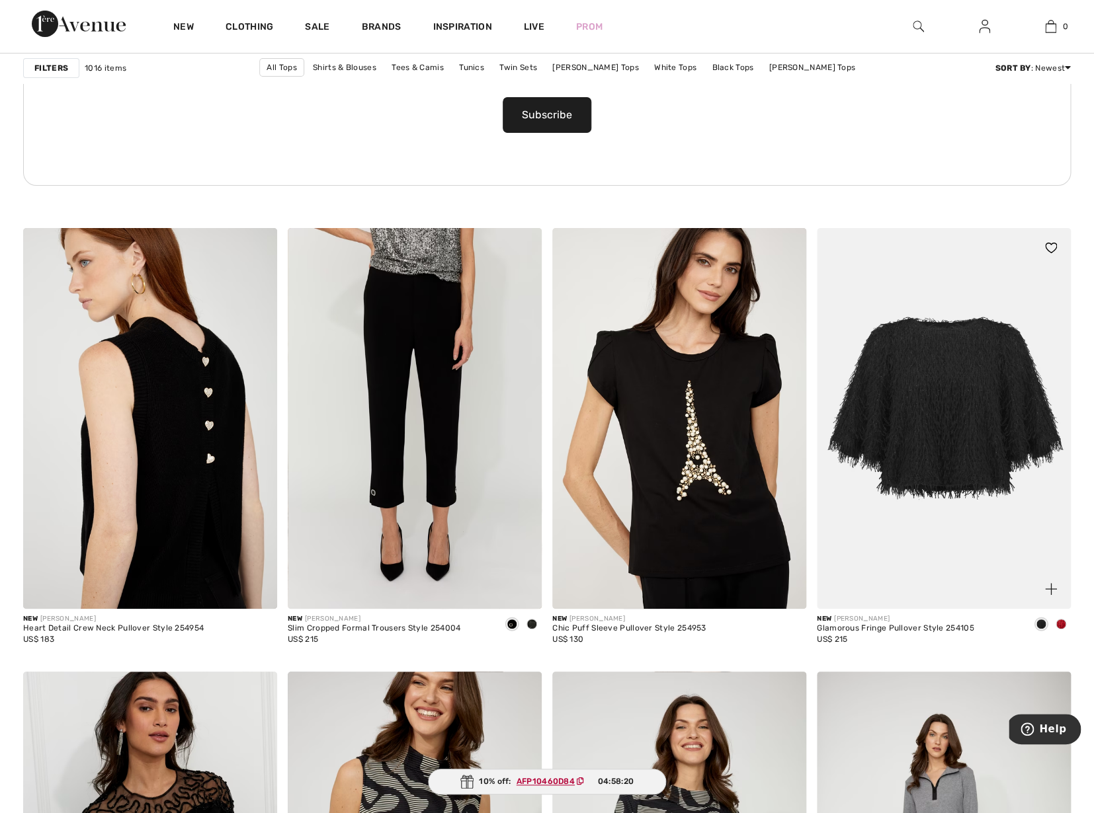
scroll to position [2013, 0]
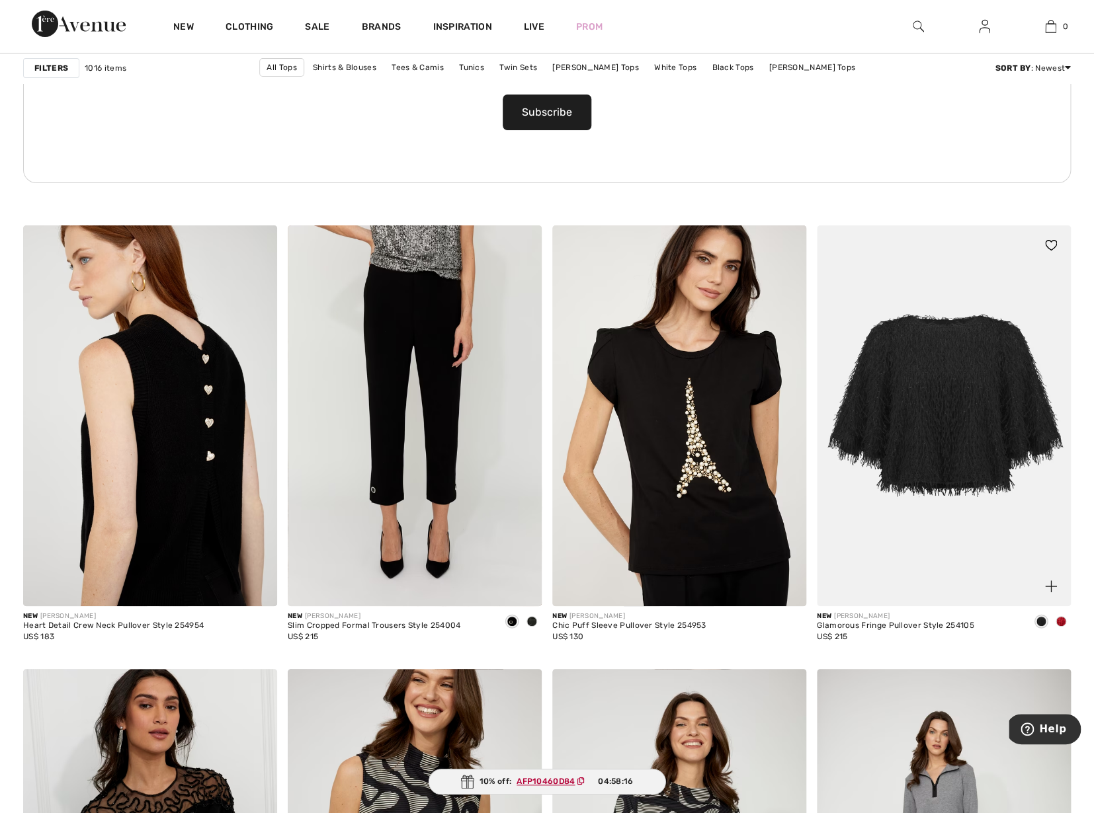
click at [1062, 622] on span at bounding box center [1060, 621] width 11 height 11
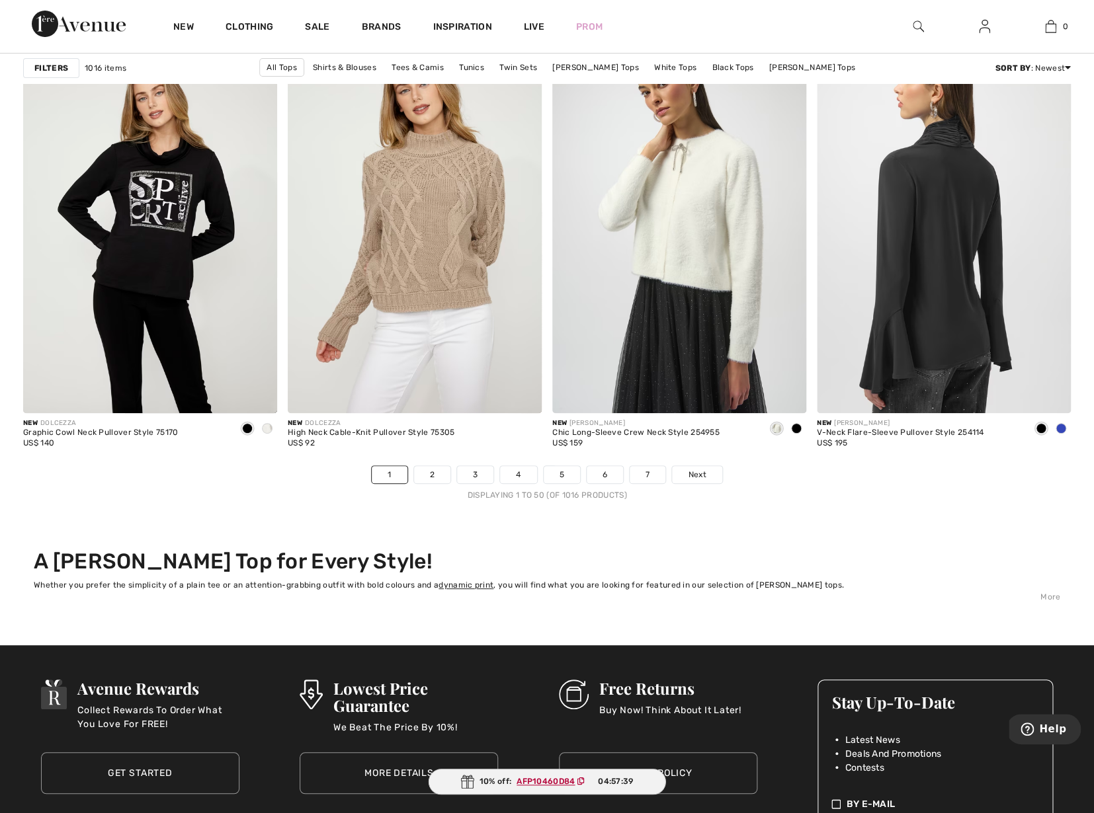
scroll to position [6593, 0]
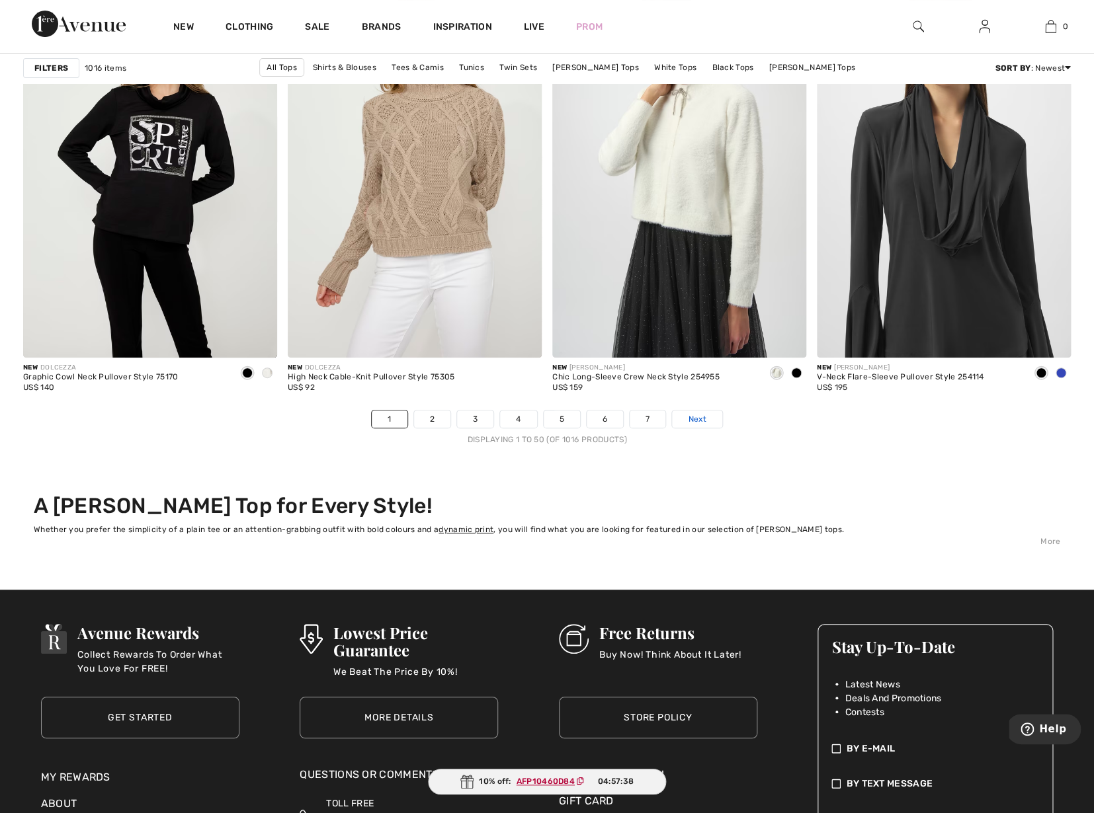
click at [700, 415] on span "Next" at bounding box center [697, 419] width 18 height 12
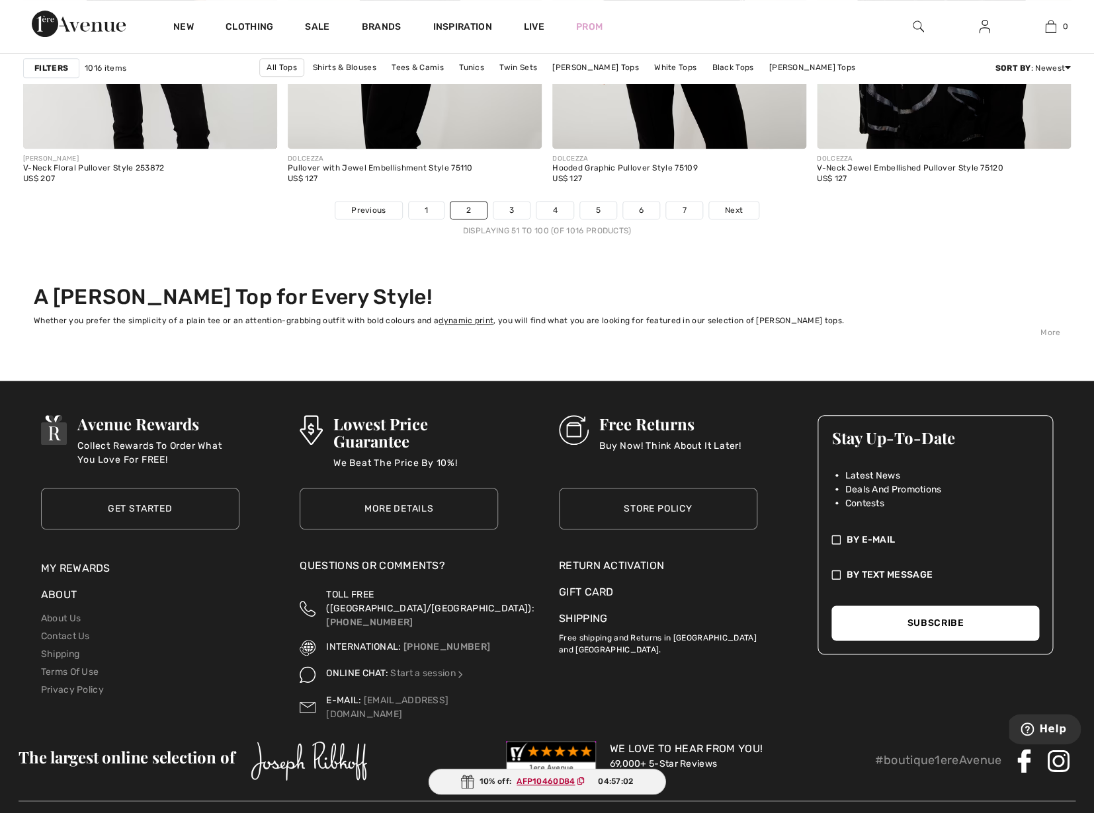
scroll to position [6836, 0]
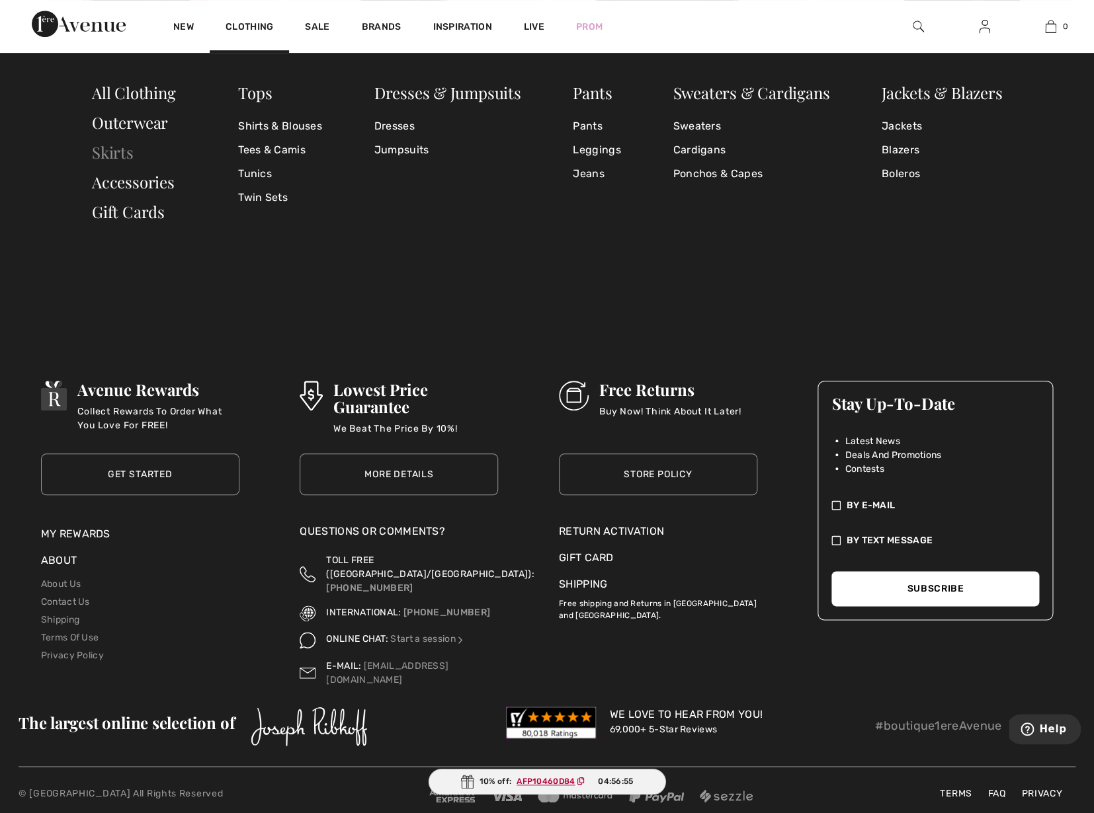
click at [118, 151] on link "Skirts" at bounding box center [113, 151] width 42 height 21
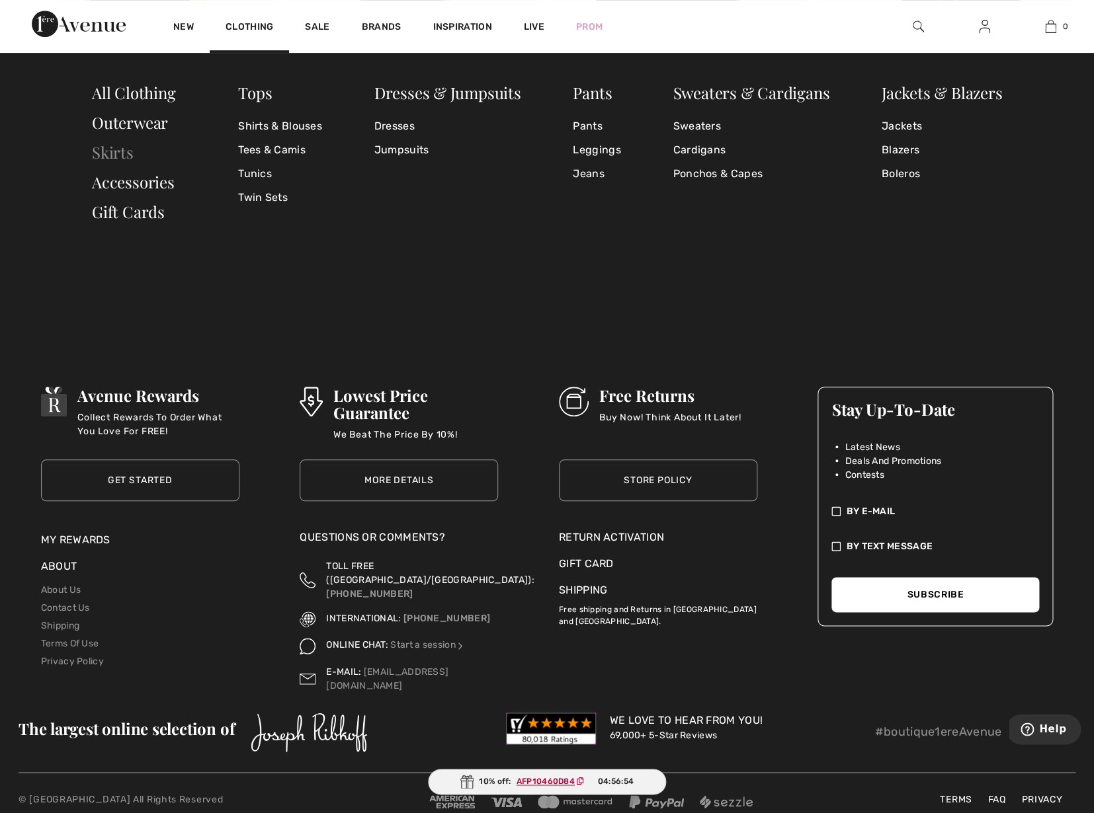
scroll to position [6828, 0]
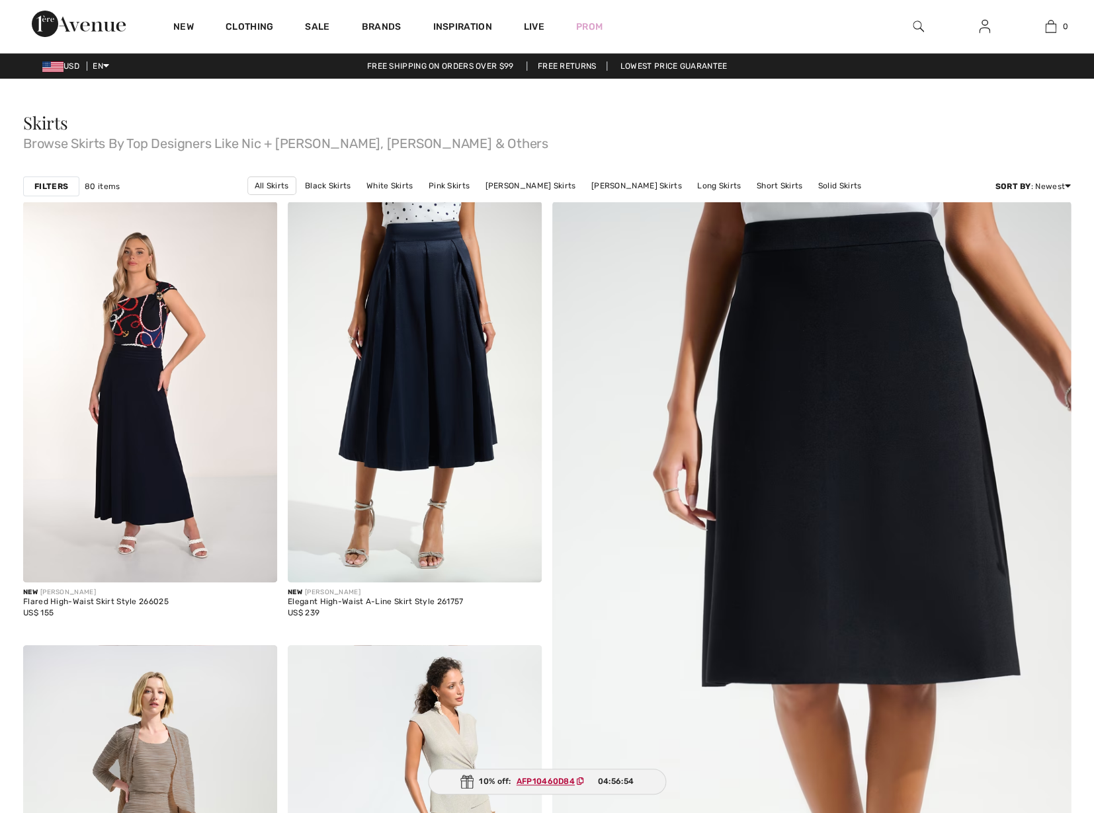
checkbox input "true"
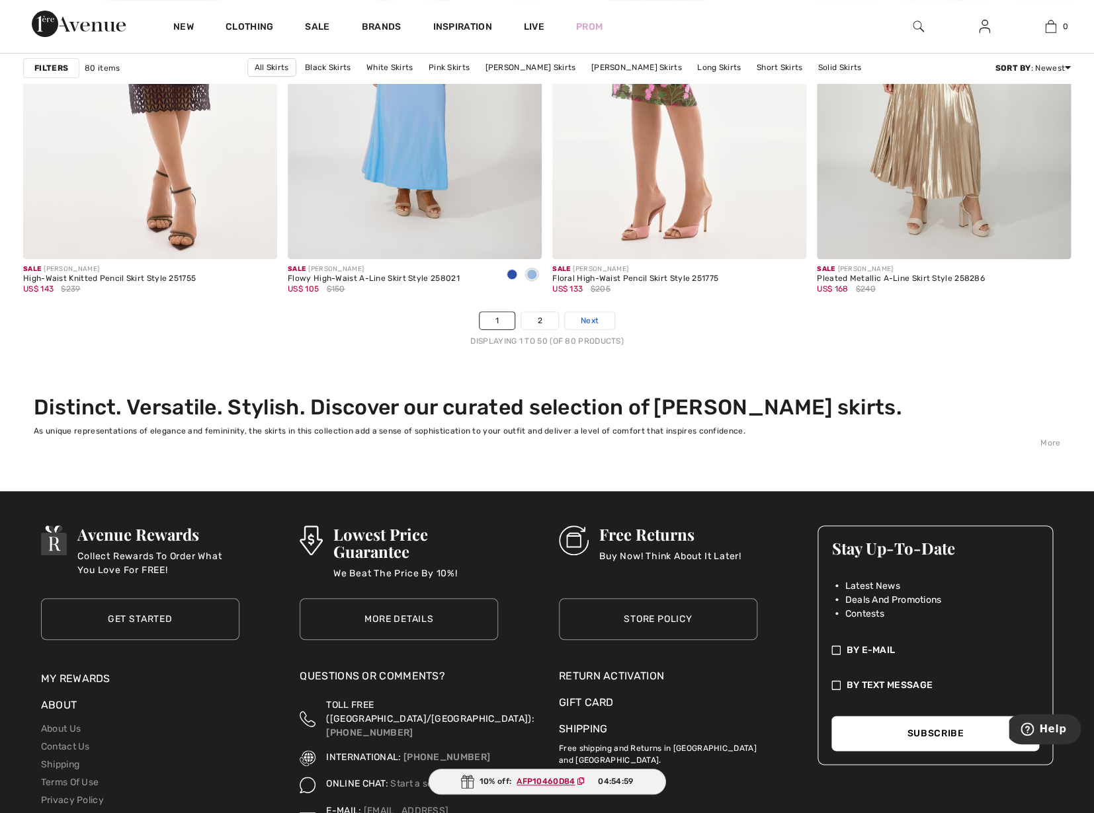
scroll to position [6691, 0]
click at [594, 317] on span "Next" at bounding box center [590, 321] width 18 height 12
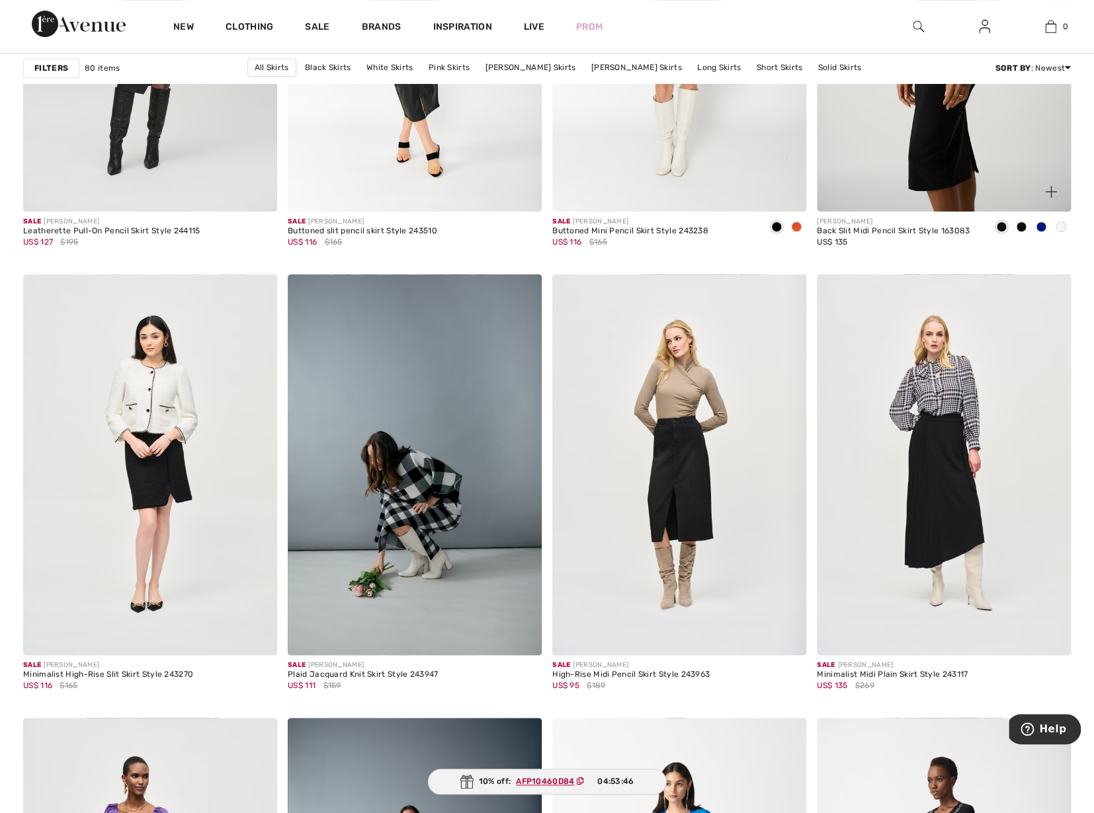
scroll to position [2410, 0]
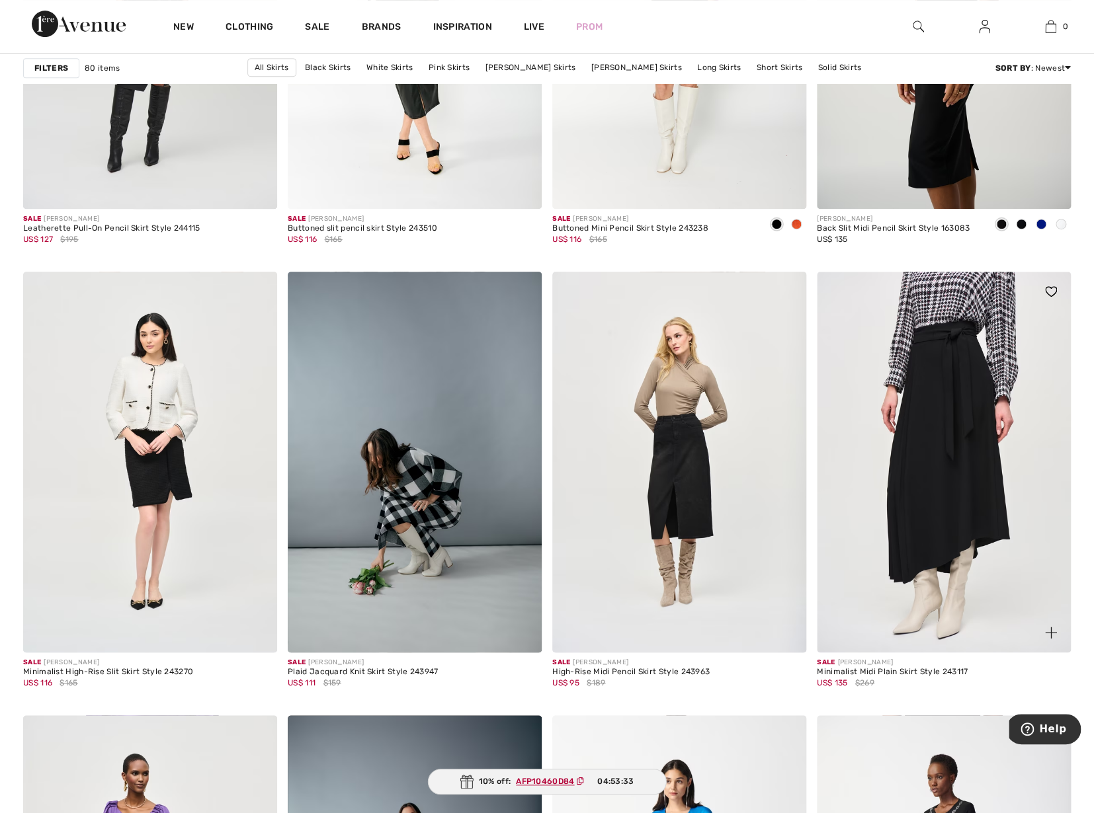
click at [953, 411] on img at bounding box center [944, 462] width 254 height 381
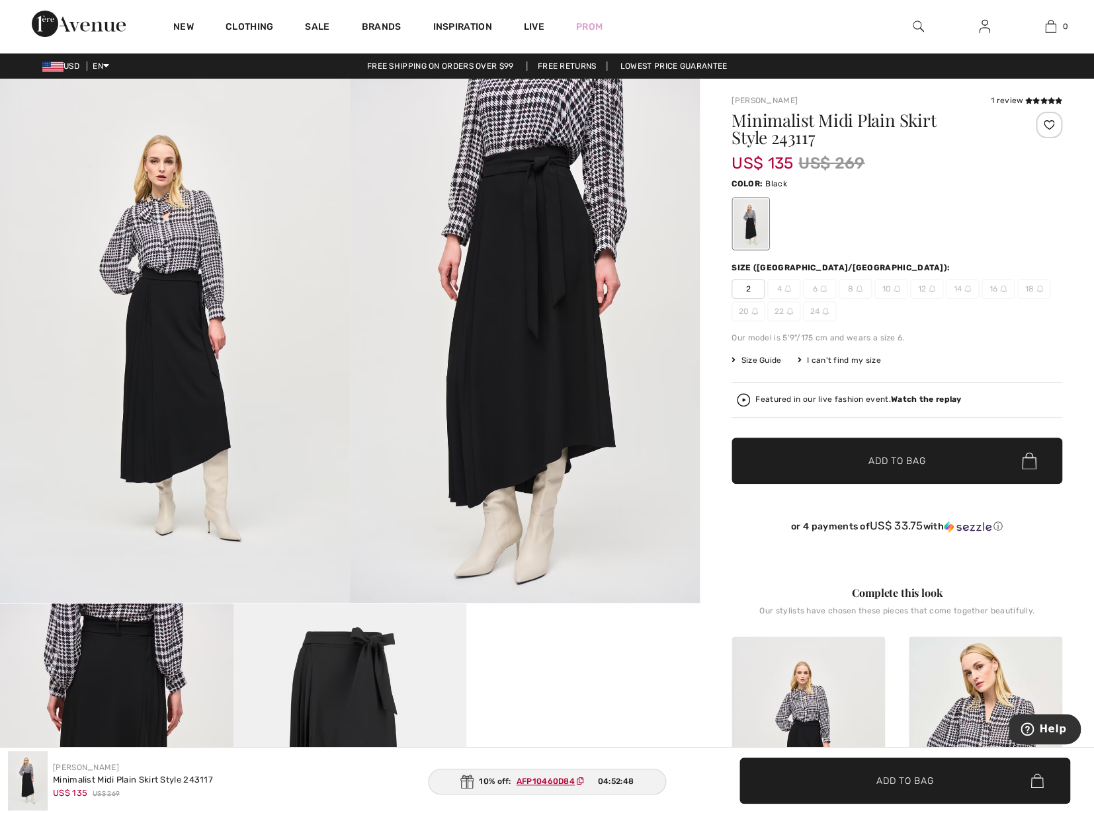
click at [822, 290] on img at bounding box center [823, 289] width 7 height 7
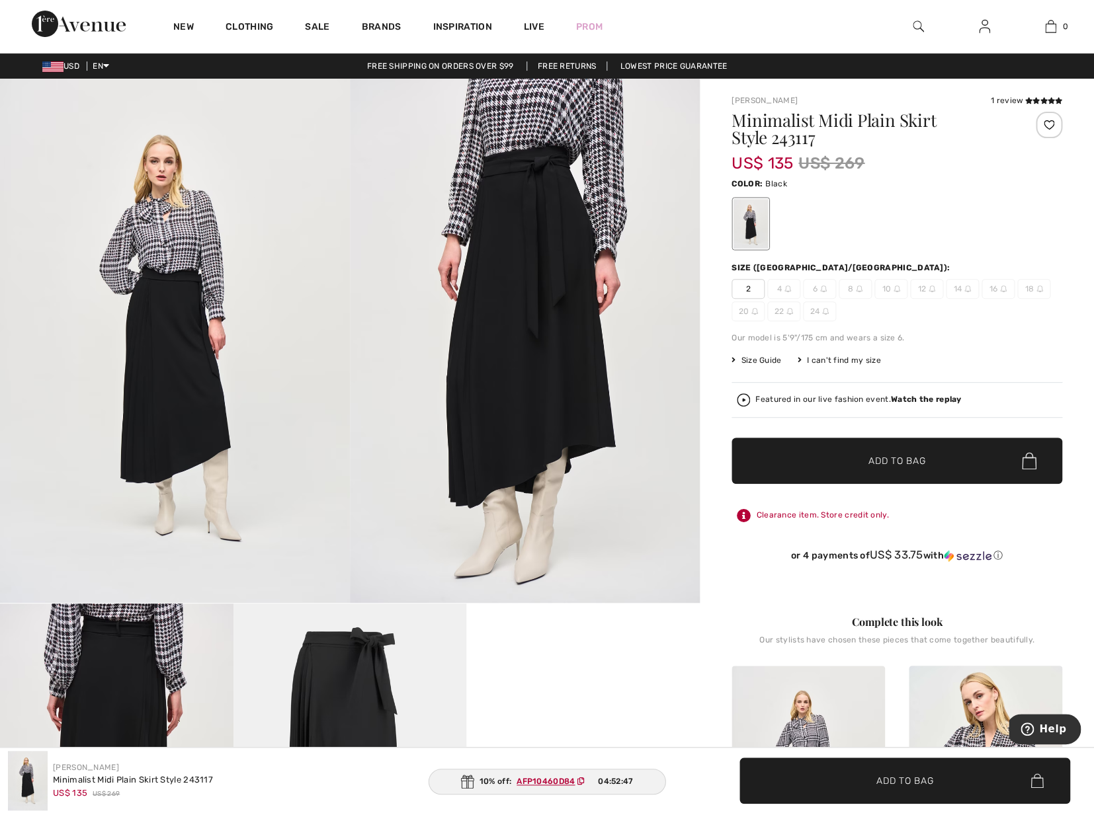
click at [825, 290] on img at bounding box center [823, 289] width 7 height 7
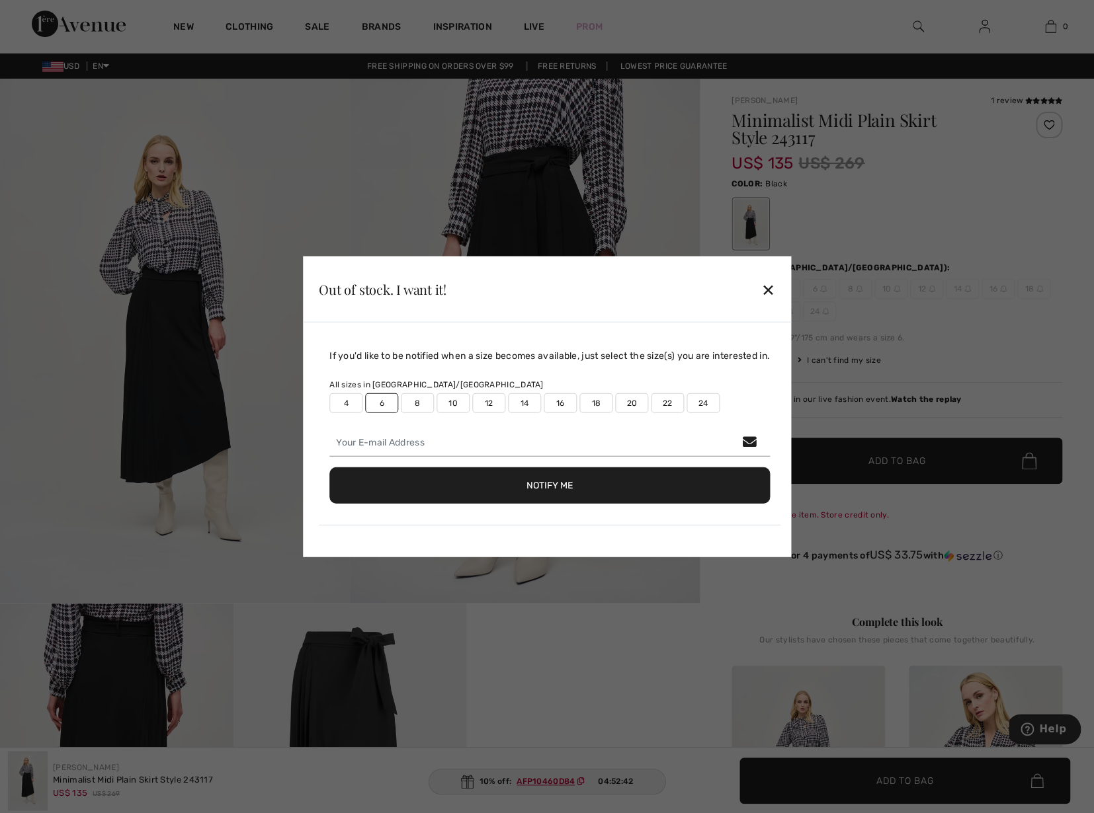
click at [773, 289] on div "✕" at bounding box center [768, 289] width 14 height 28
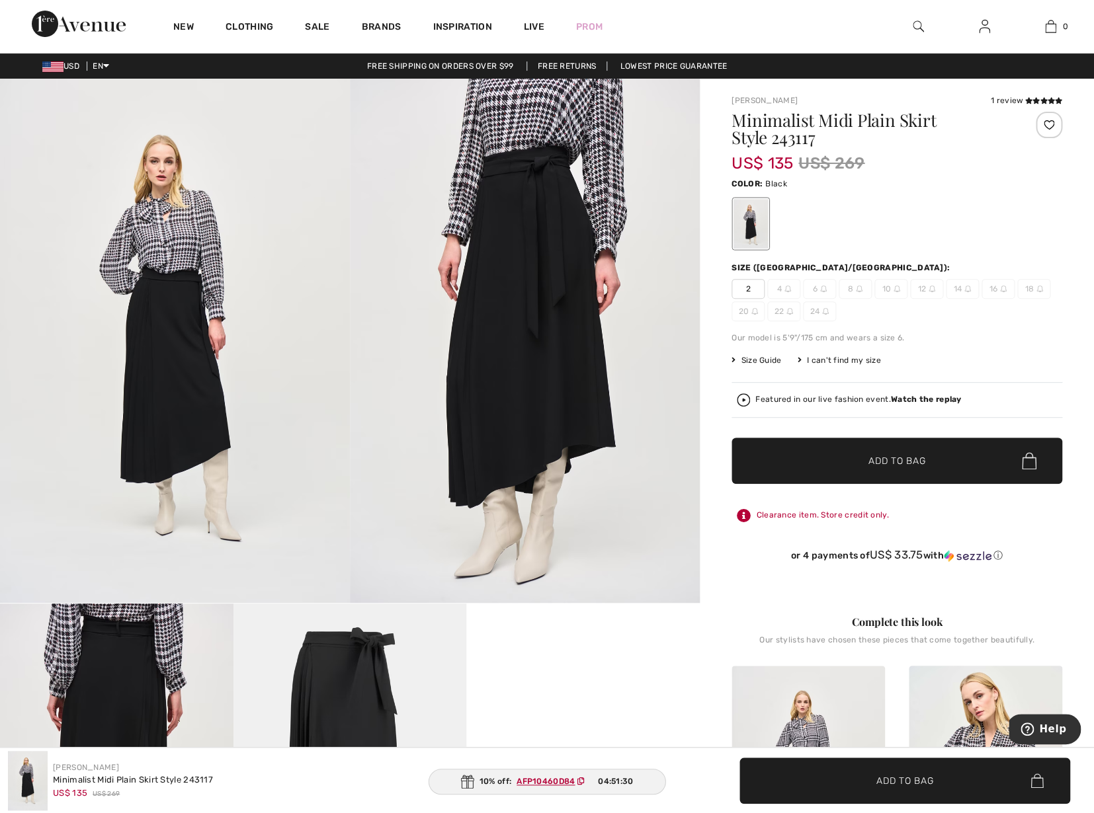
click at [817, 290] on span "6" at bounding box center [819, 289] width 33 height 20
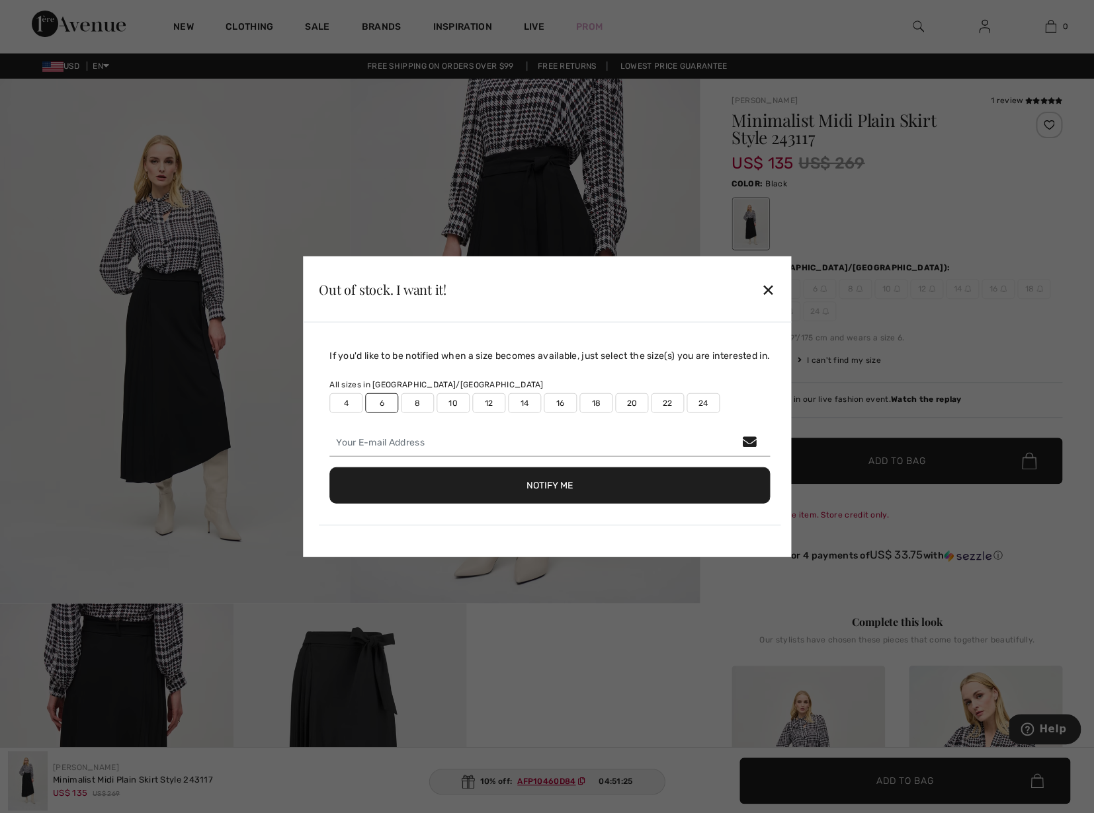
click at [775, 288] on div "✕" at bounding box center [768, 289] width 14 height 28
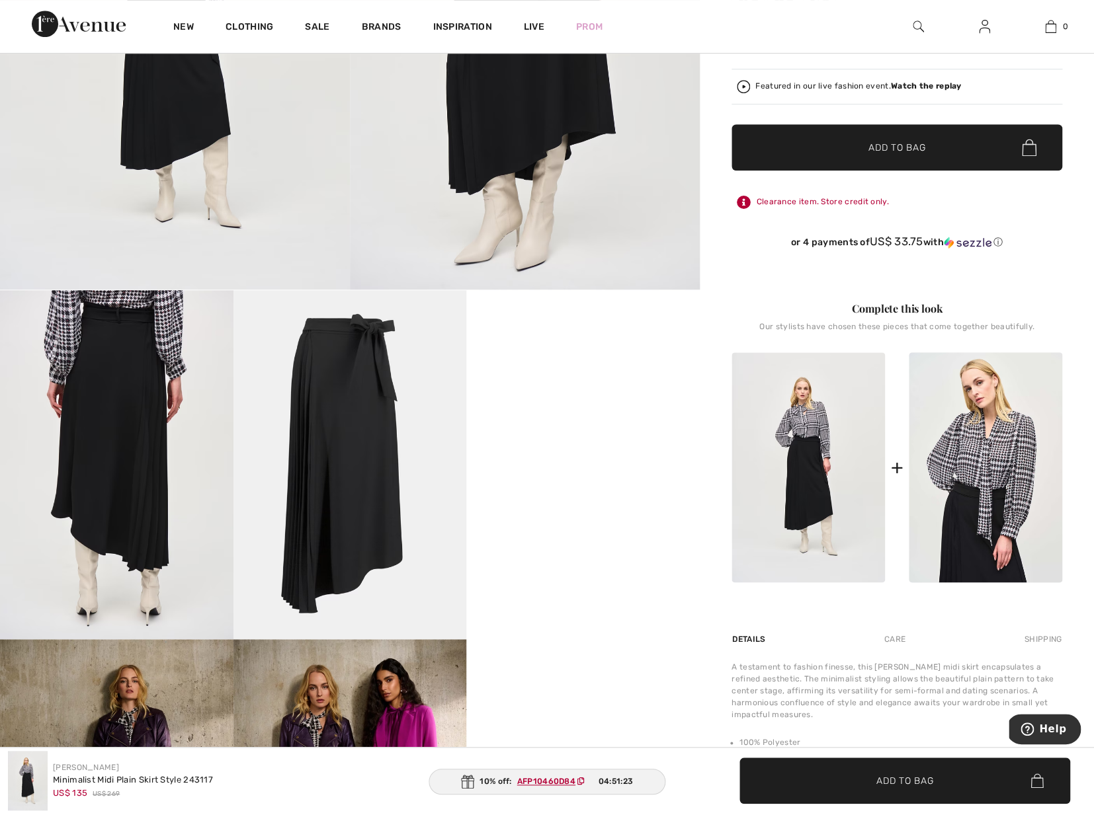
scroll to position [334, 0]
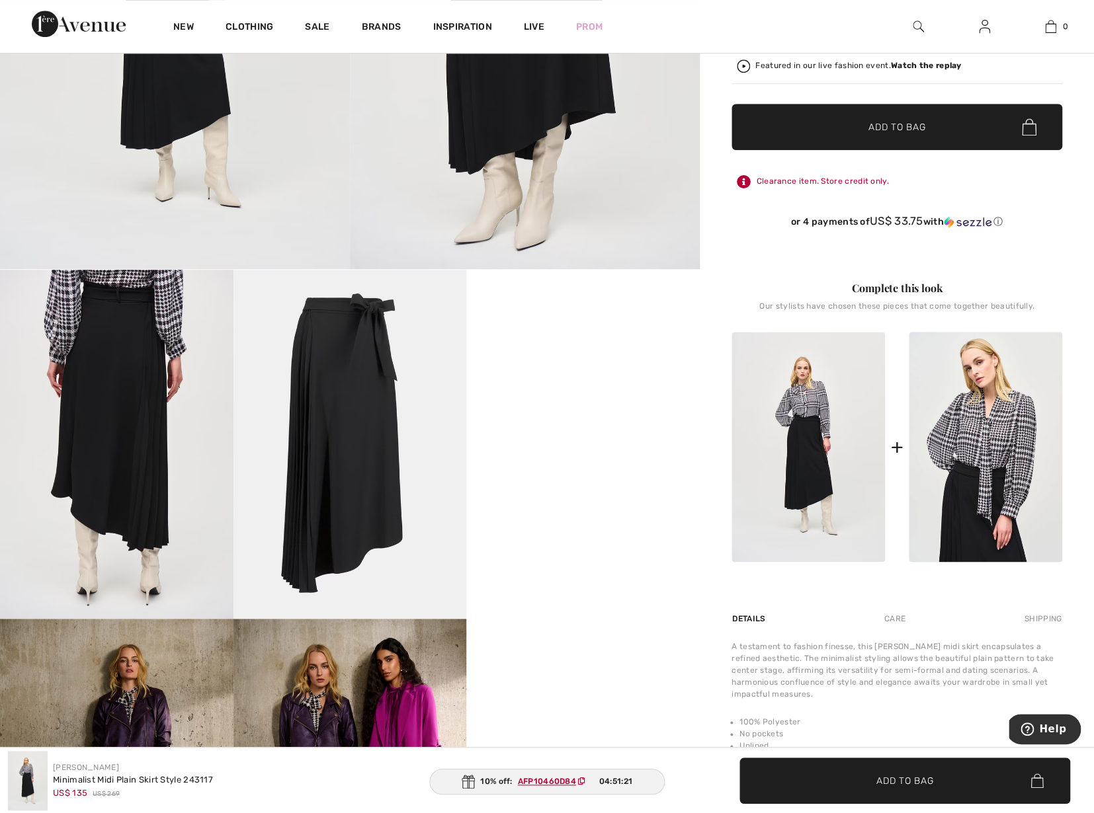
click at [346, 422] on img at bounding box center [349, 445] width 233 height 350
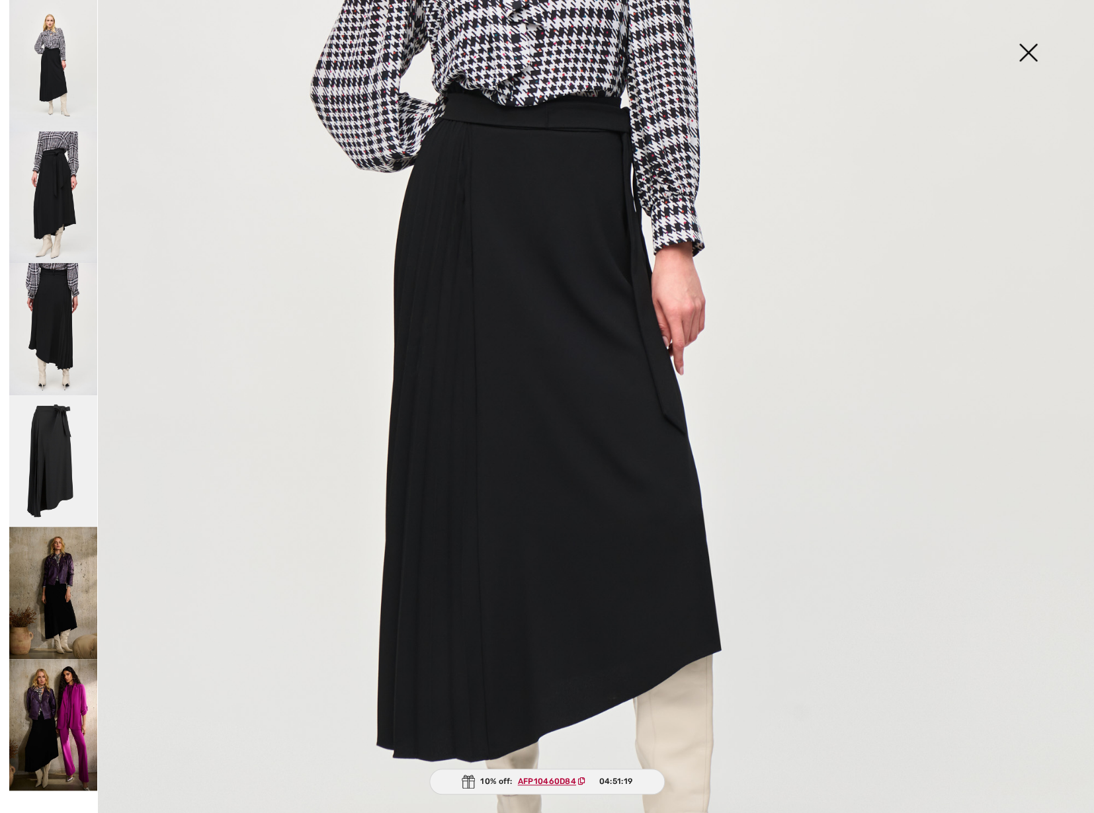
scroll to position [515, 0]
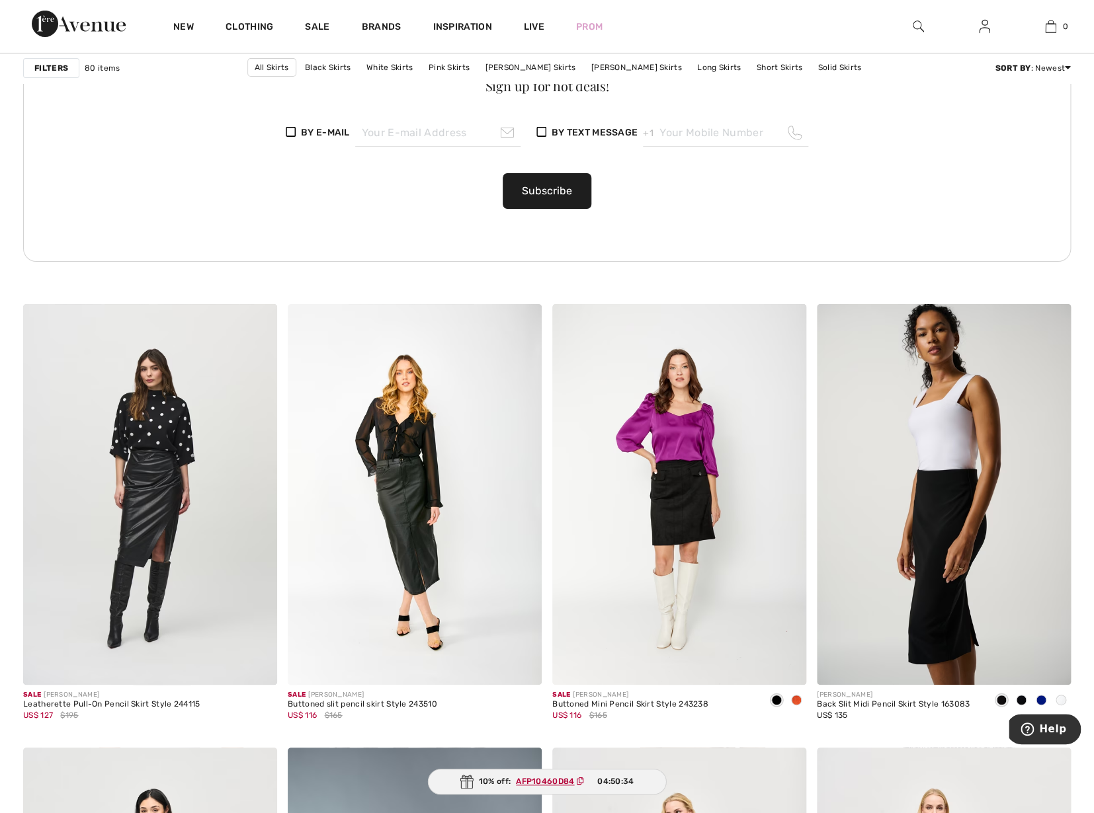
scroll to position [1933, 0]
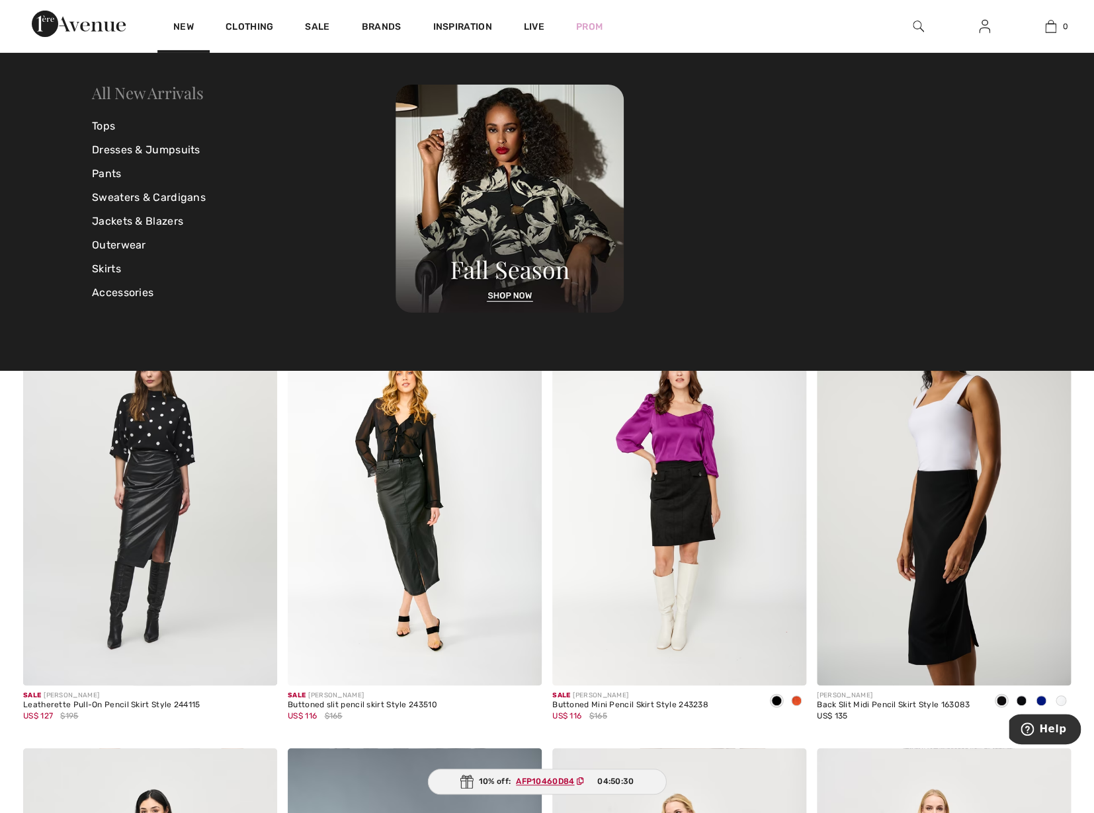
click at [186, 93] on link "All New Arrivals" at bounding box center [147, 92] width 111 height 21
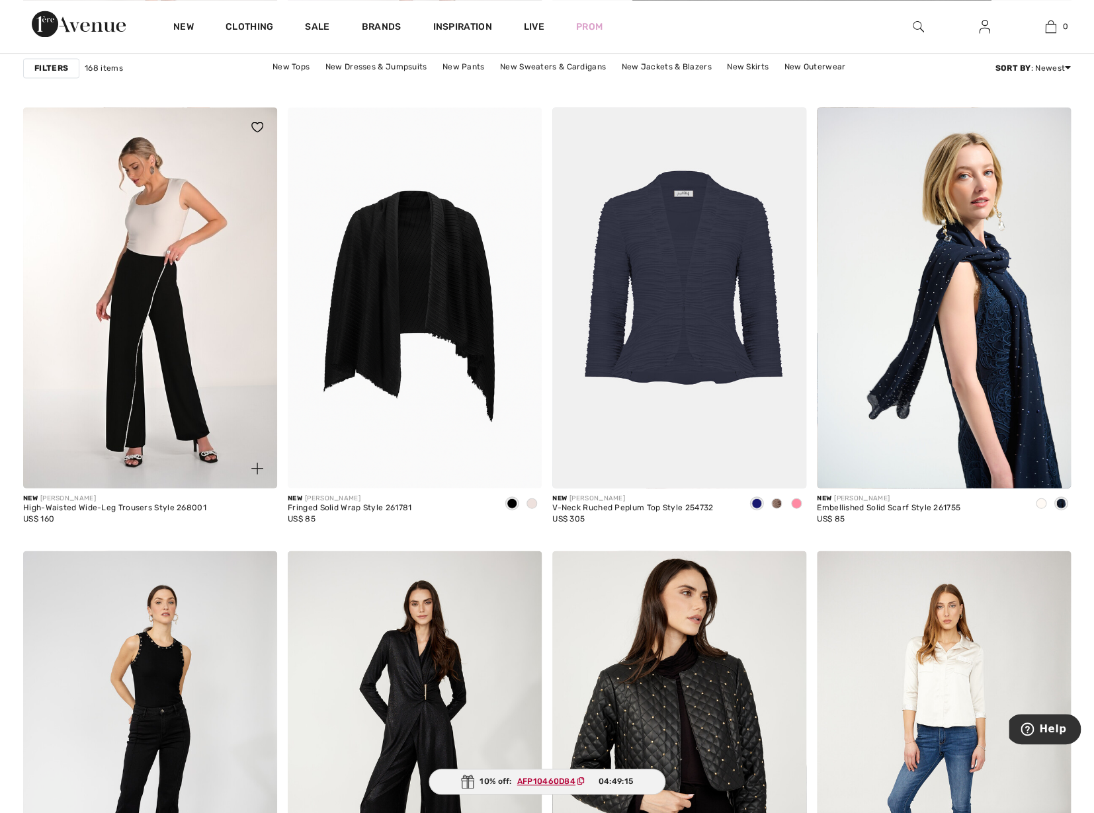
scroll to position [992, 0]
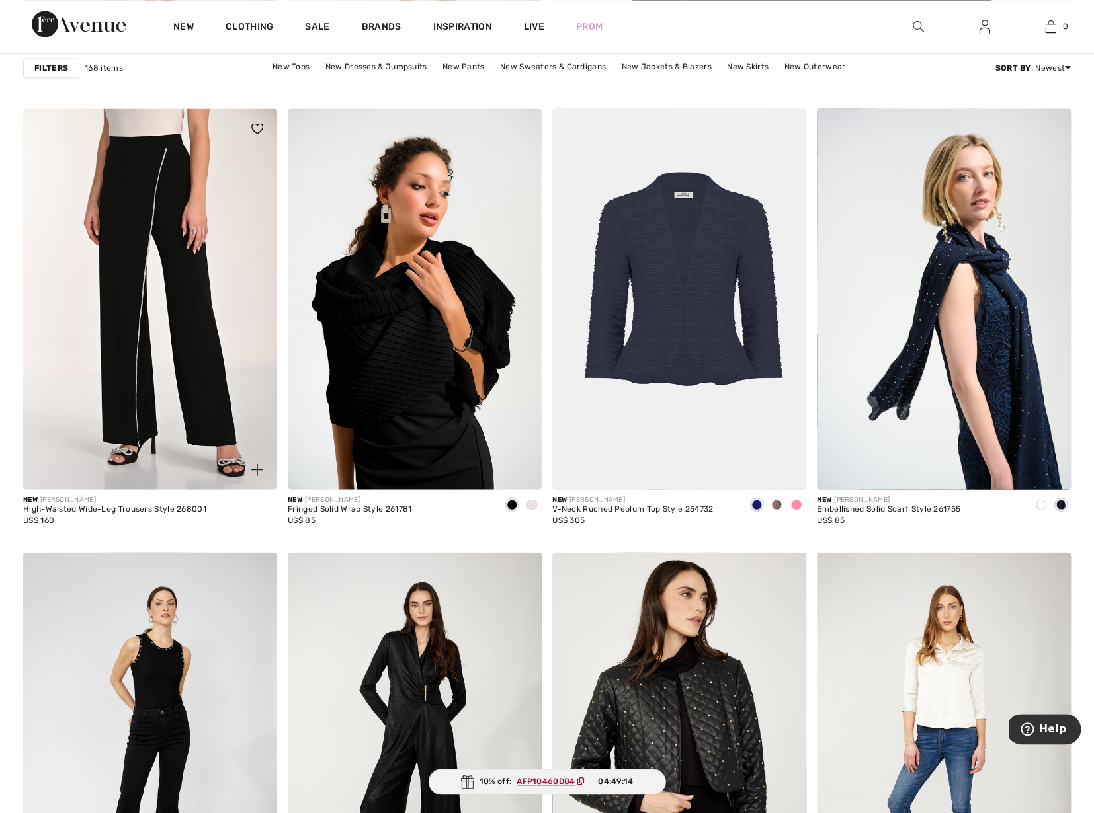
click at [151, 196] on img at bounding box center [150, 298] width 254 height 381
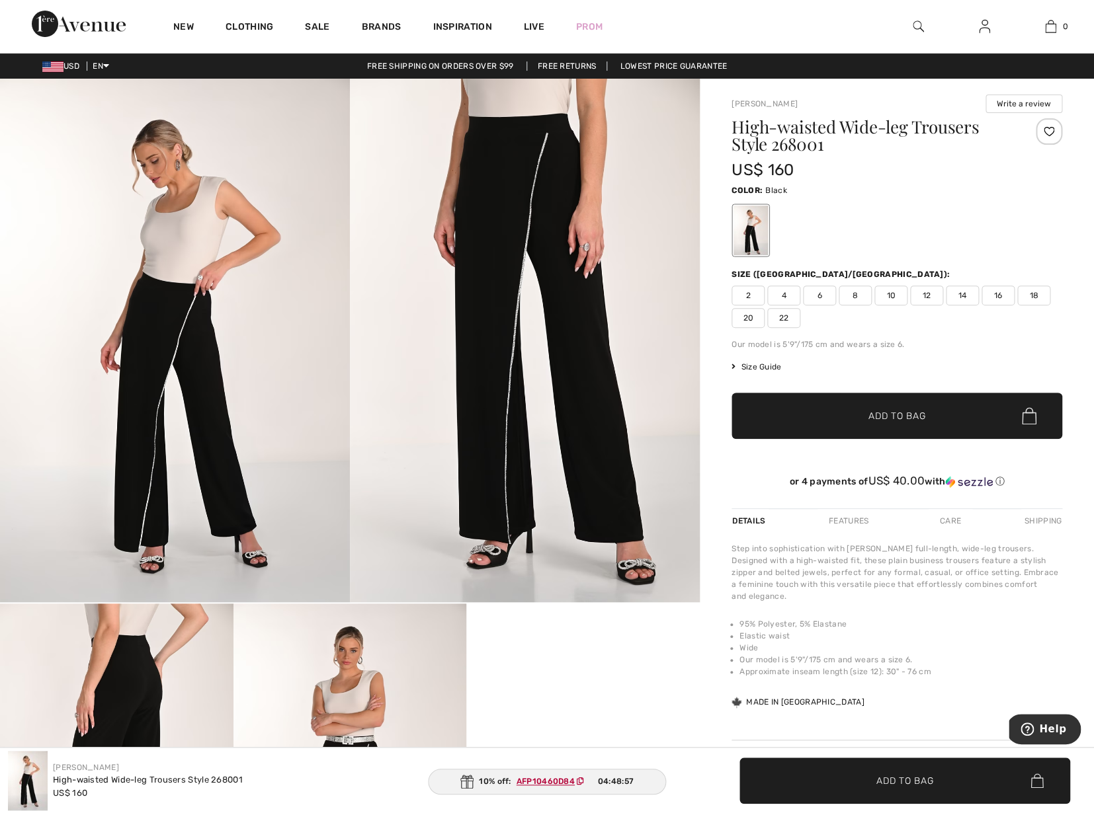
click at [821, 294] on span "6" at bounding box center [819, 296] width 33 height 20
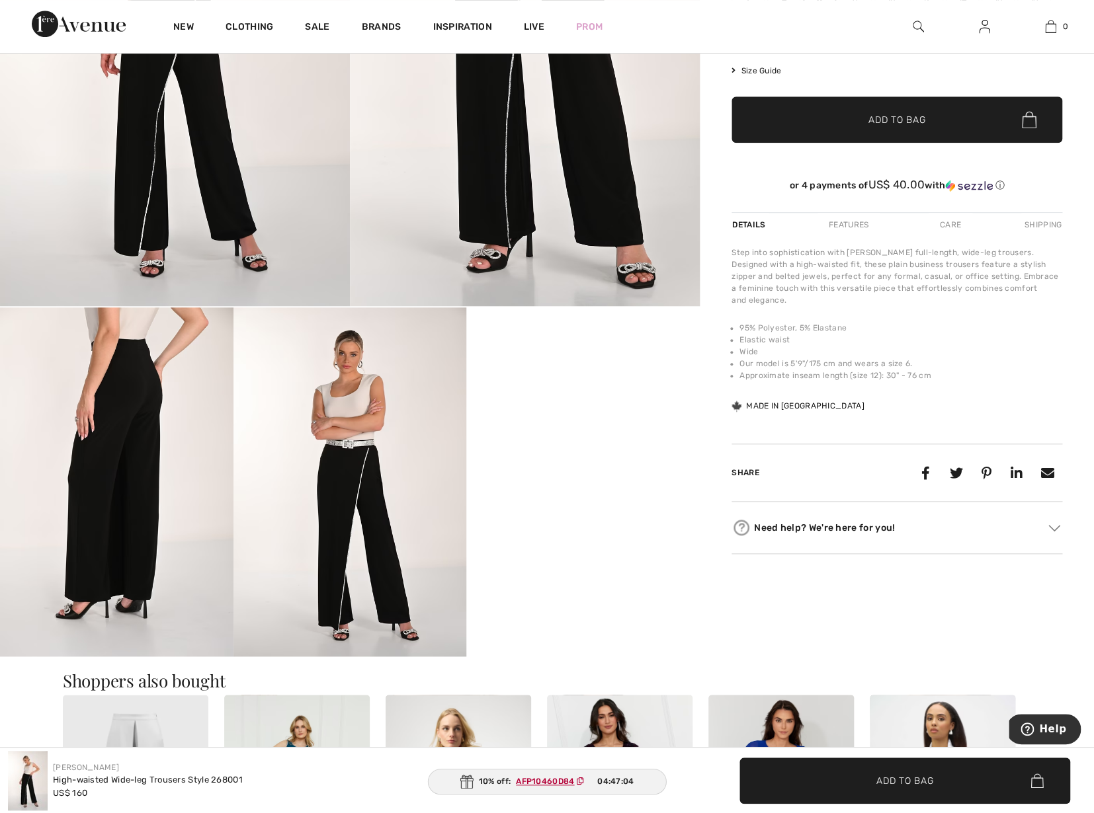
scroll to position [325, 0]
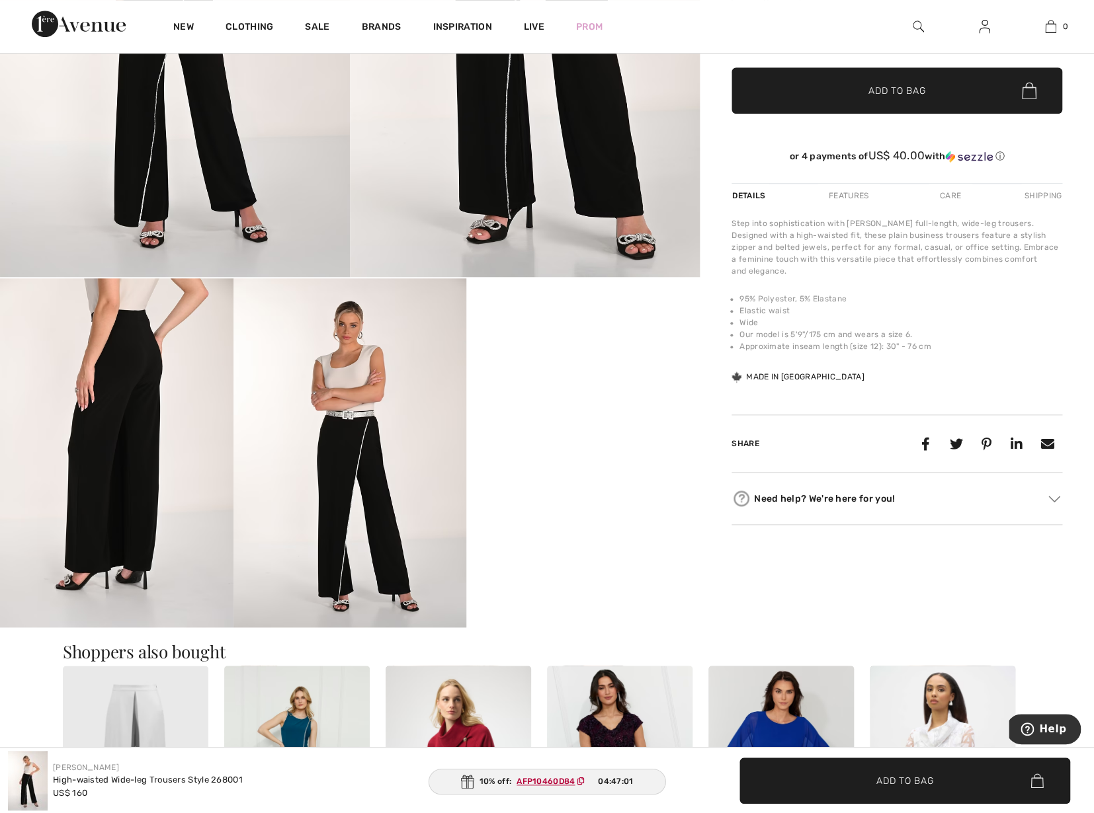
click at [354, 389] on img at bounding box center [349, 452] width 233 height 349
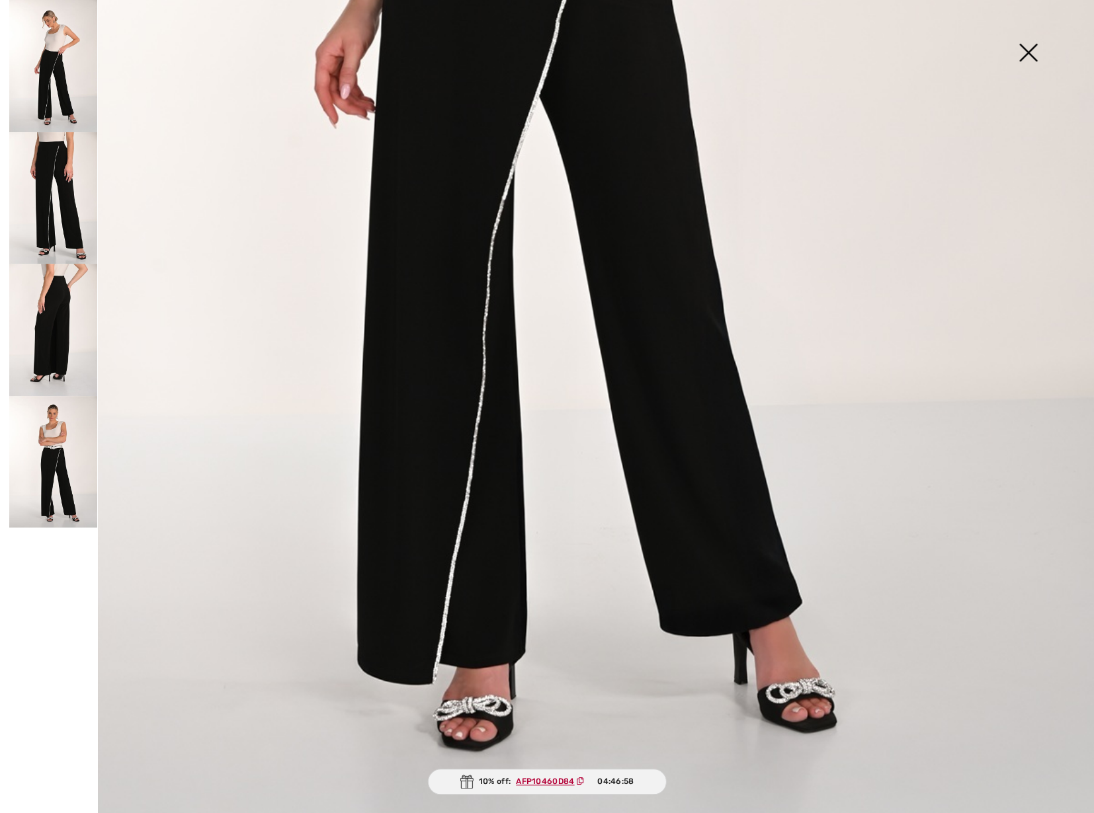
scroll to position [824, 0]
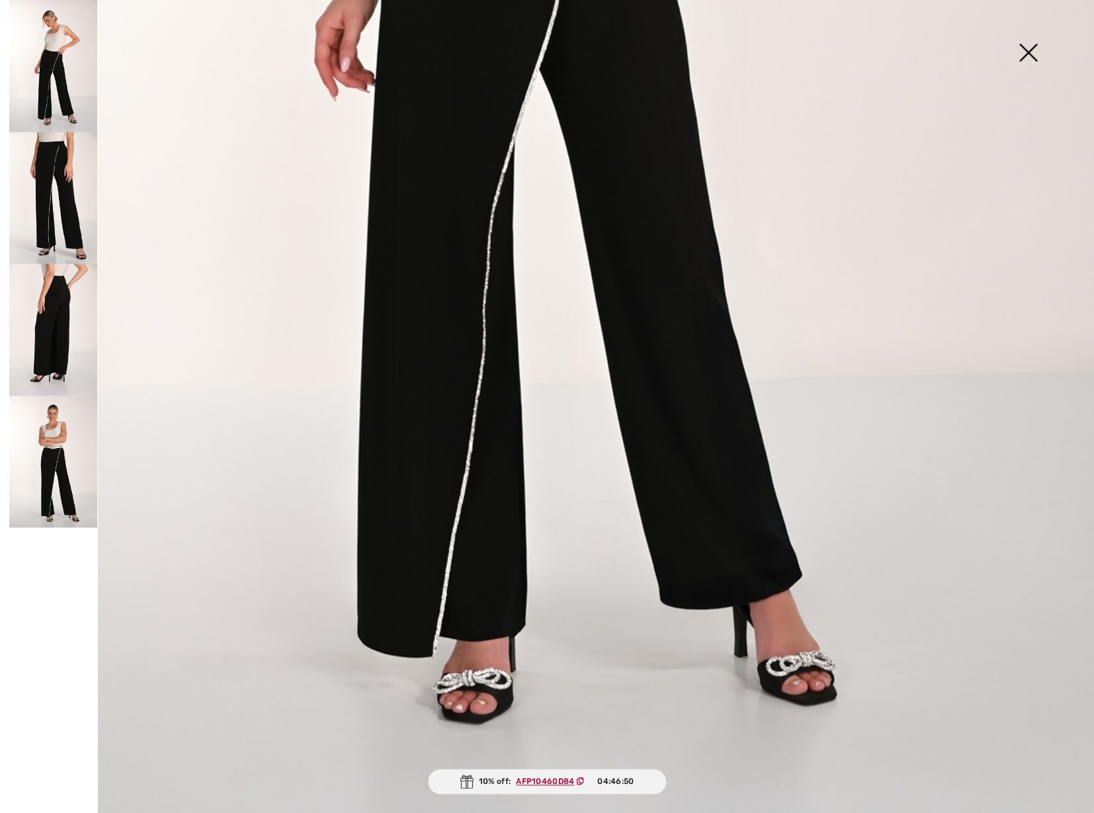
click at [50, 313] on img at bounding box center [53, 330] width 88 height 132
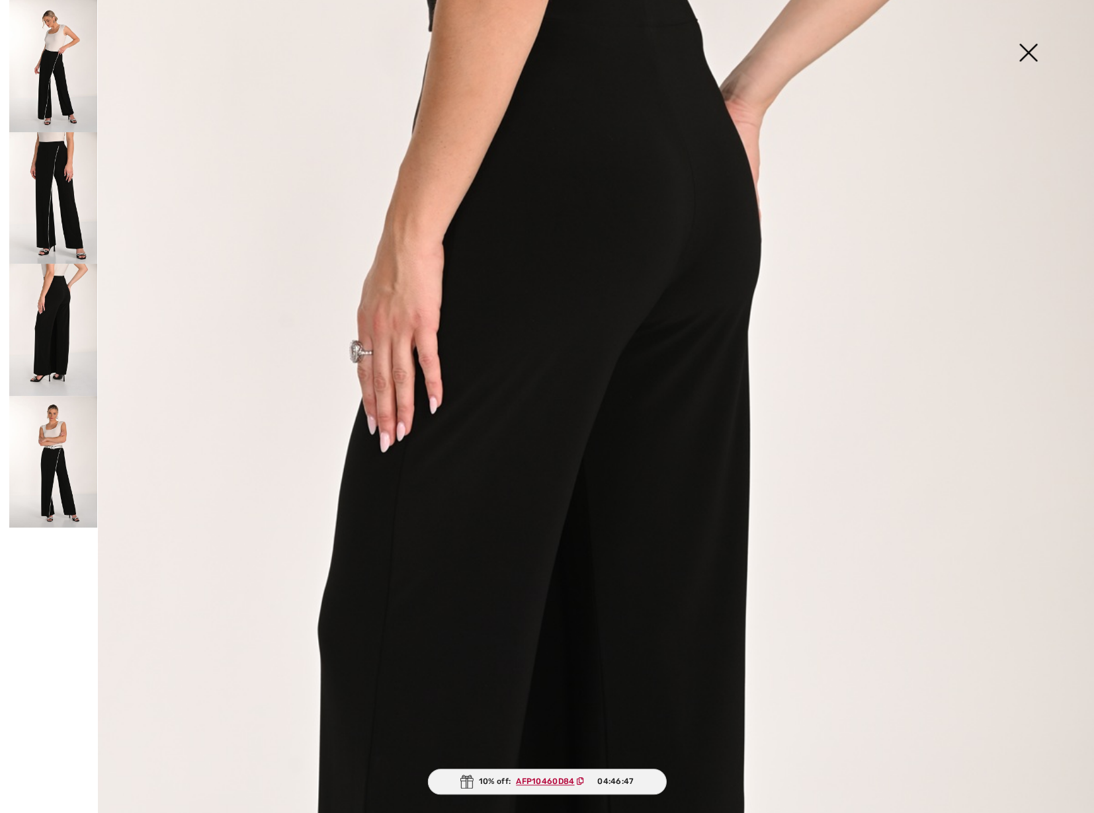
scroll to position [44, 0]
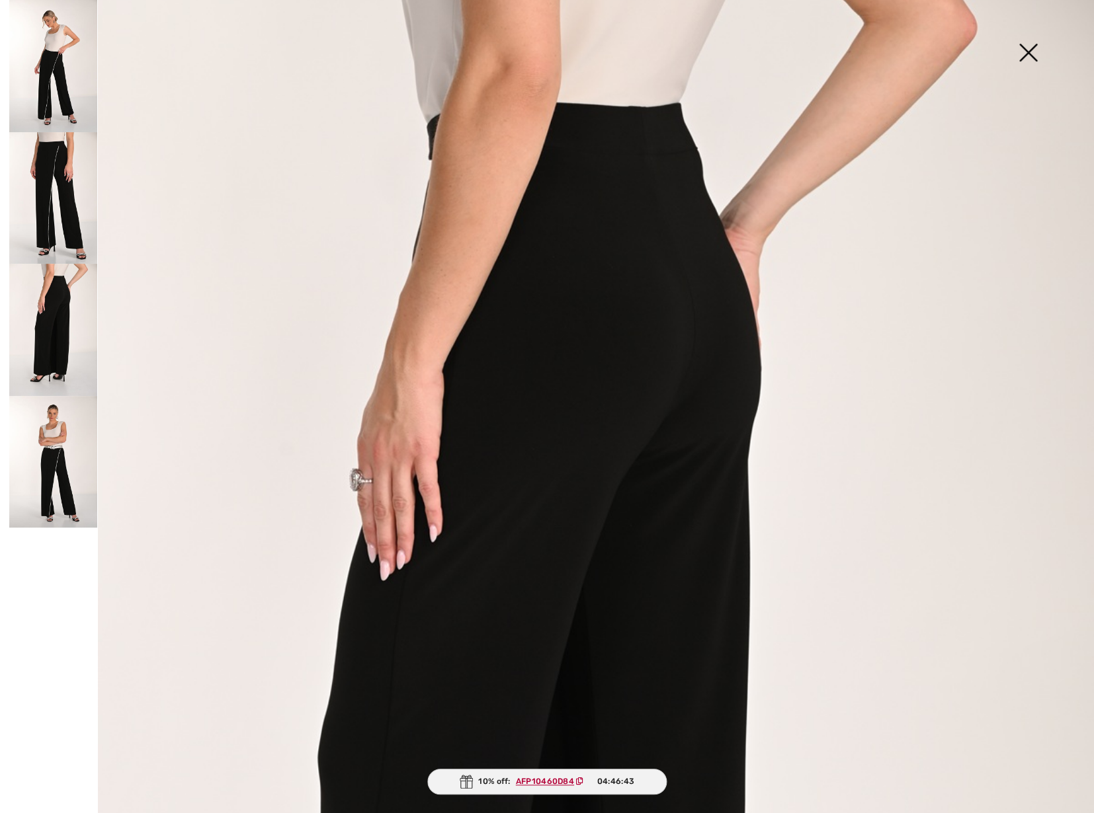
click at [60, 196] on img at bounding box center [53, 198] width 88 height 132
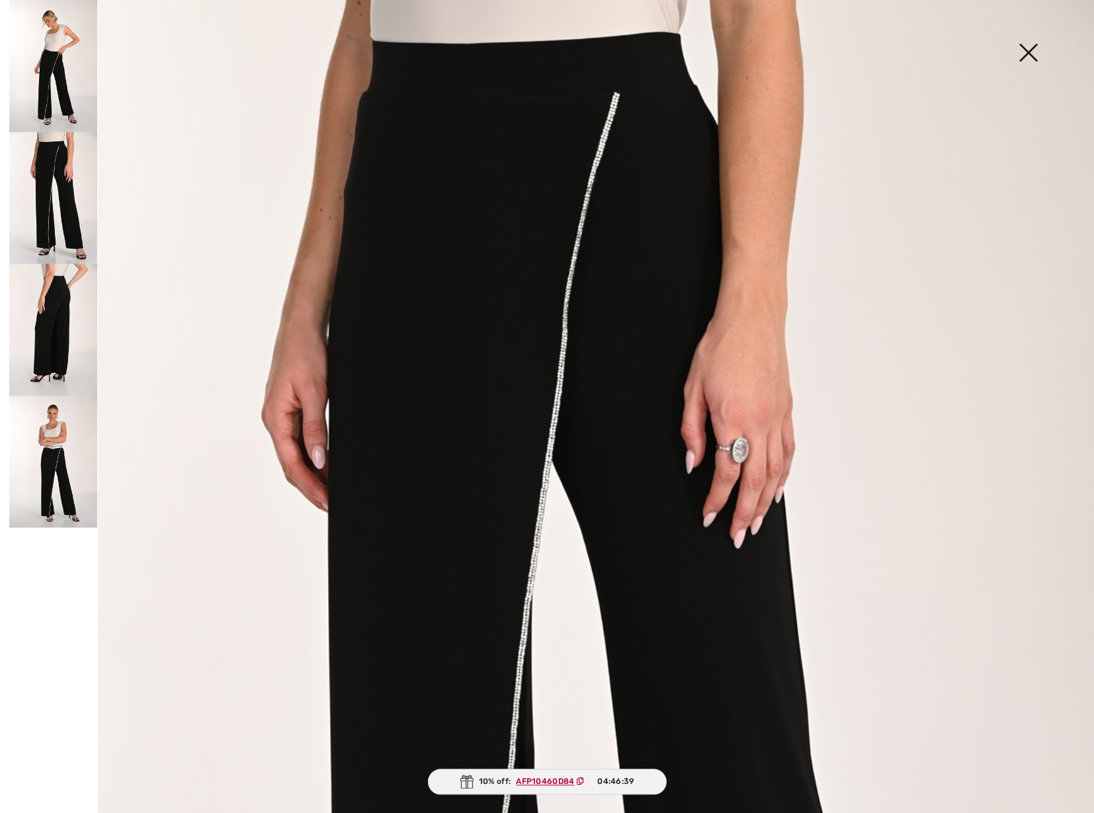
scroll to position [0, 0]
